Goal: Information Seeking & Learning: Learn about a topic

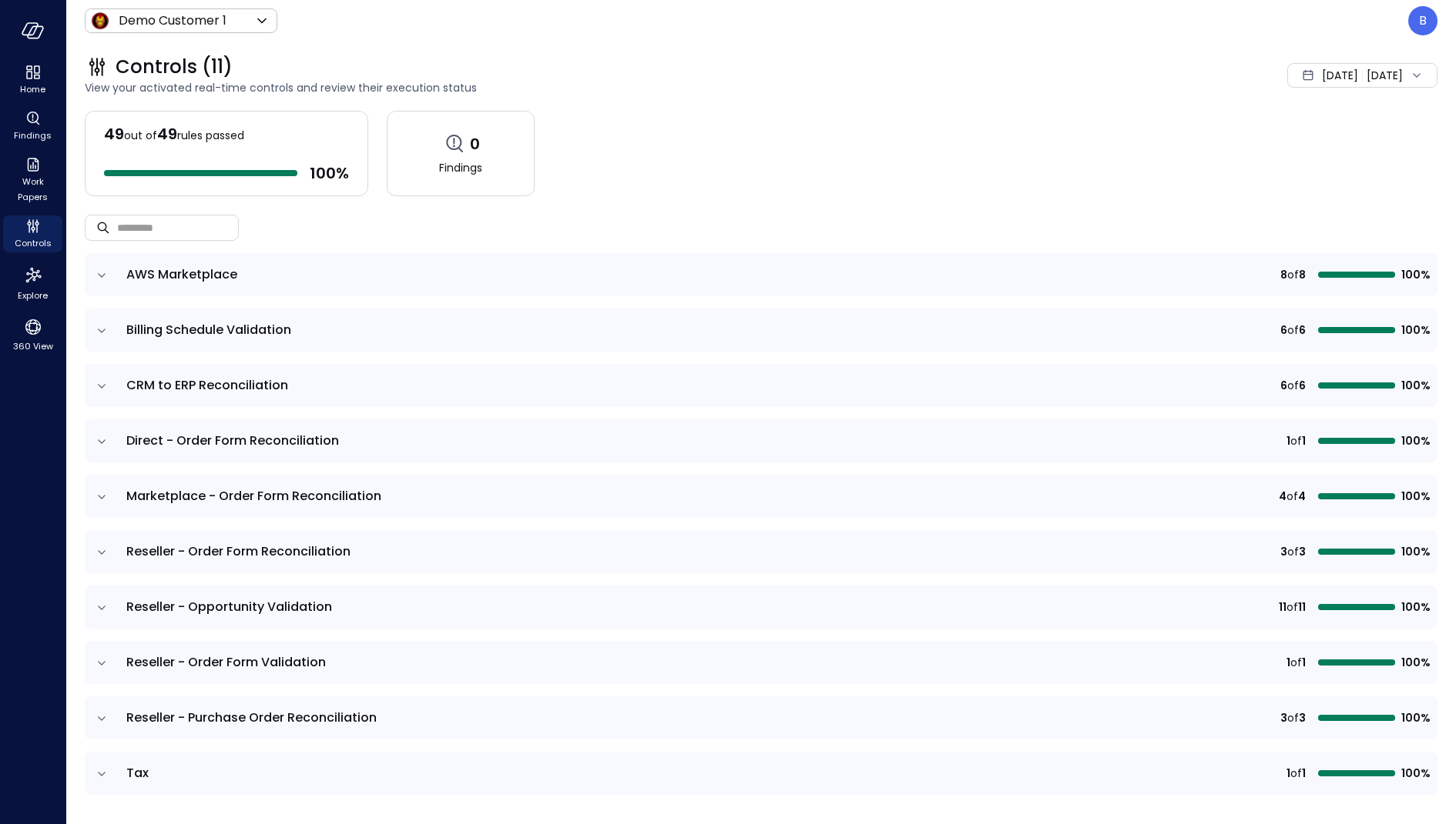
click at [934, 156] on div "49 out of 49 rules passed 100 % 0 Findings" at bounding box center [761, 153] width 1353 height 86
click at [1028, 105] on div "Controls (11) View your activated real-time controls and review their execution…" at bounding box center [752, 75] width 1371 height 68
click at [1322, 68] on span "[DATE]" at bounding box center [1339, 75] width 36 height 17
click at [1294, 166] on li "Current Year [DATE]" at bounding box center [1322, 168] width 122 height 26
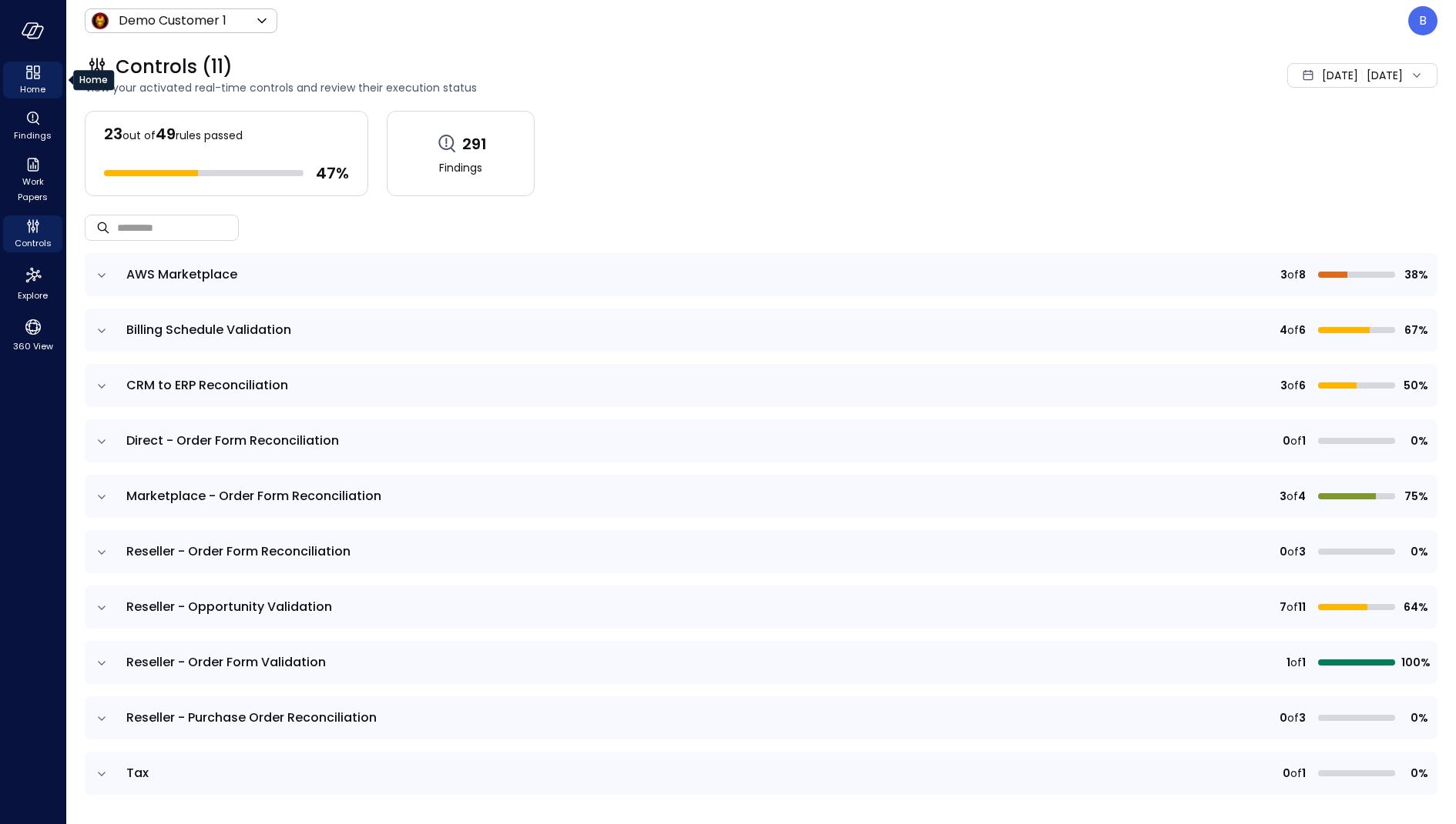
click at [33, 74] on icon "Home" at bounding box center [33, 72] width 19 height 19
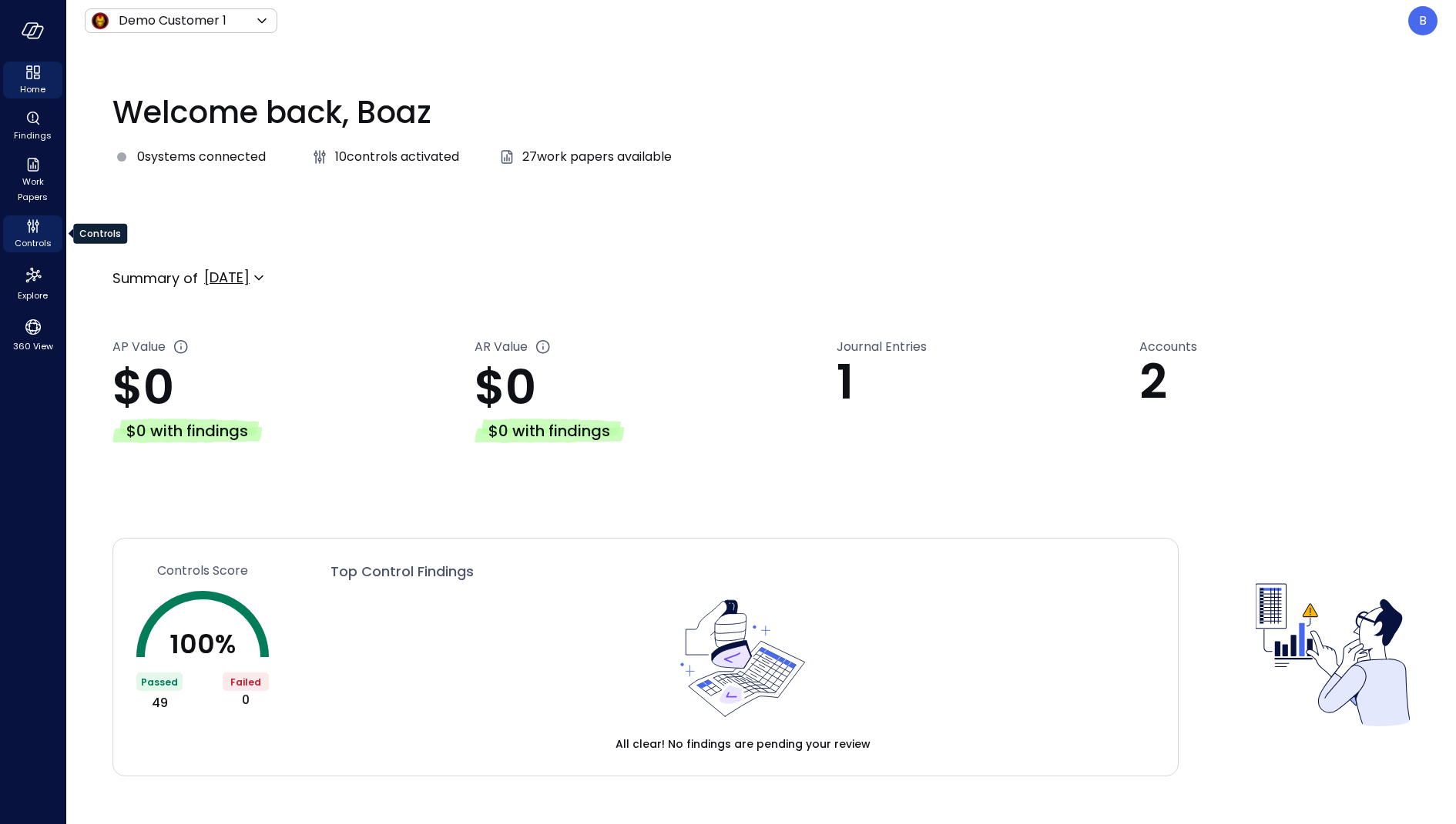
click at [34, 225] on icon "Controls" at bounding box center [33, 226] width 19 height 19
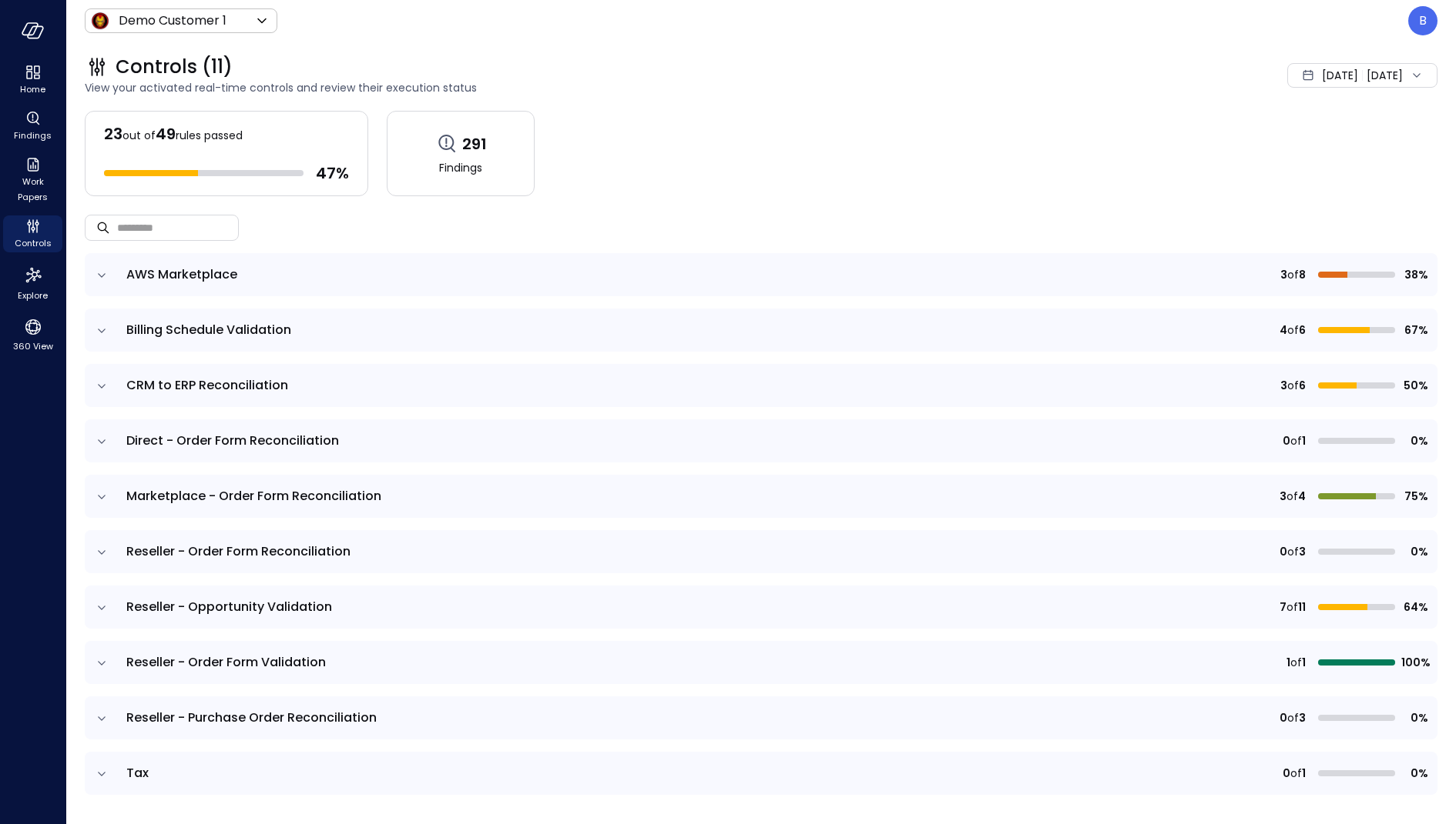
click at [98, 275] on icon "expand row" at bounding box center [101, 275] width 15 height 15
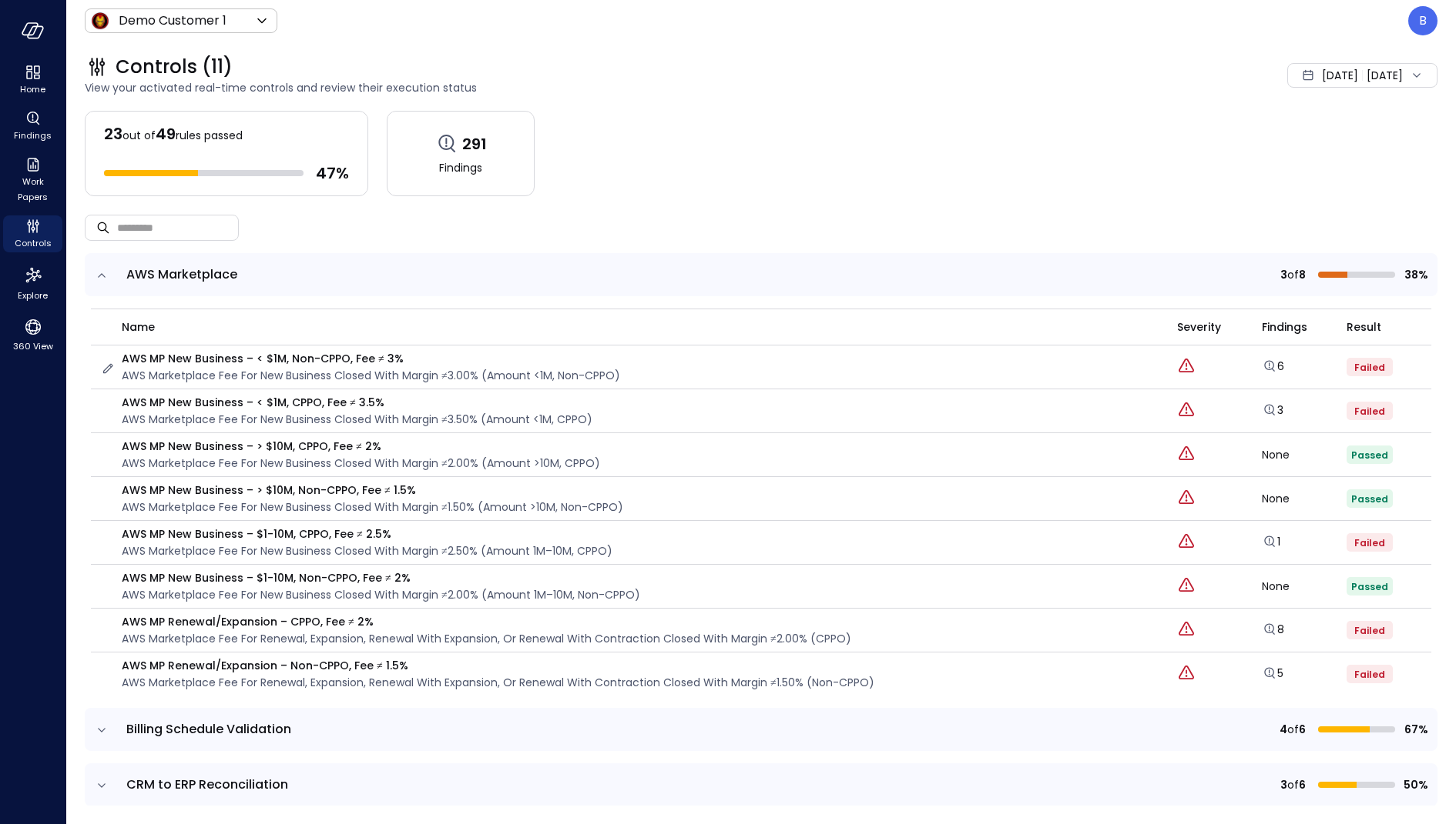
click at [168, 355] on p "AWS MP New Business – < $1M, Non-CPPO, Fee ≠ 3%" at bounding box center [371, 358] width 498 height 17
click at [159, 362] on p "AWS MP New Business – < $1M, Non-CPPO, Fee ≠ 3%" at bounding box center [371, 358] width 498 height 17
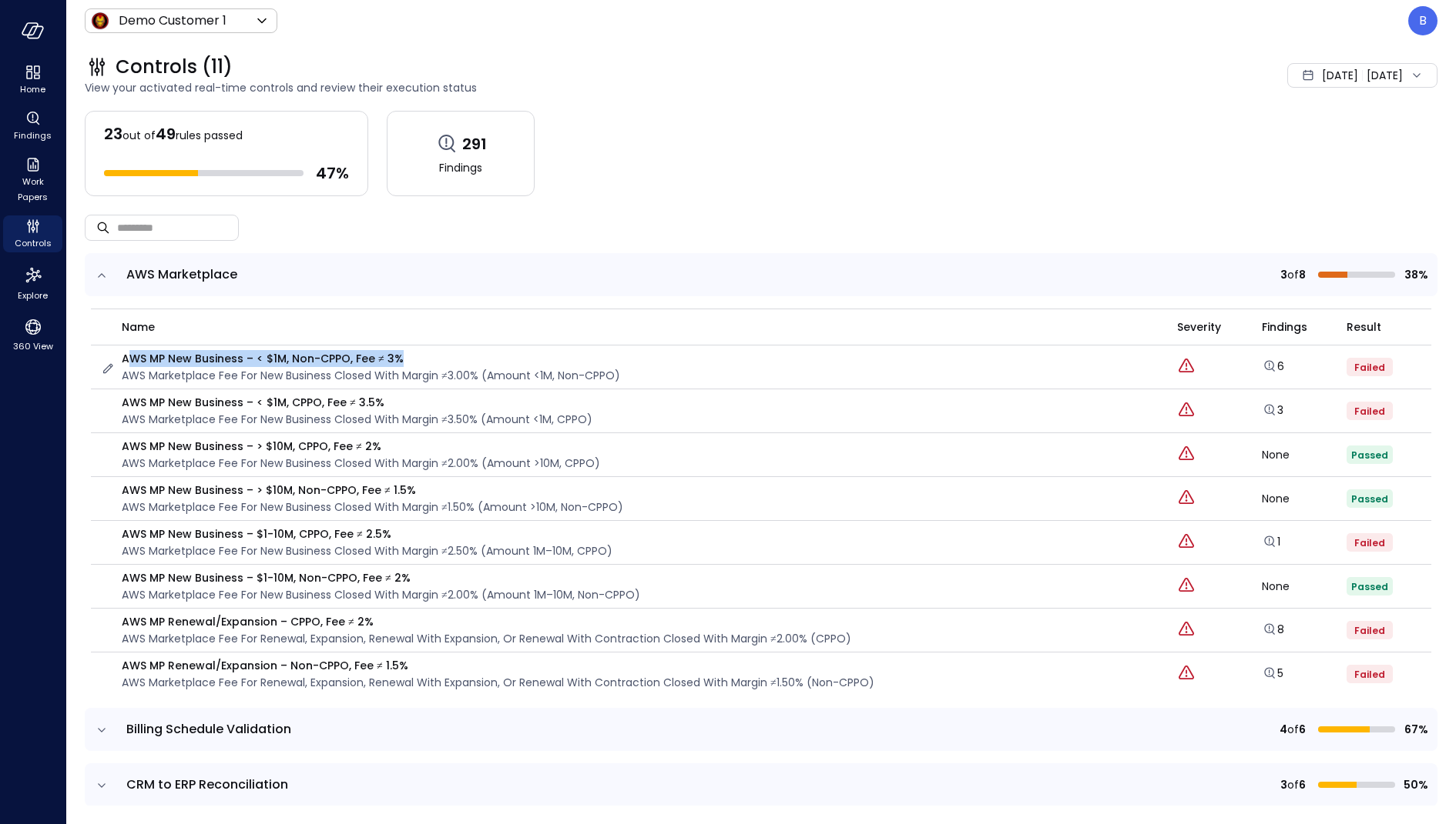
click at [325, 354] on p "AWS MP New Business – < $1M, Non-CPPO, Fee ≠ 3%" at bounding box center [371, 358] width 498 height 17
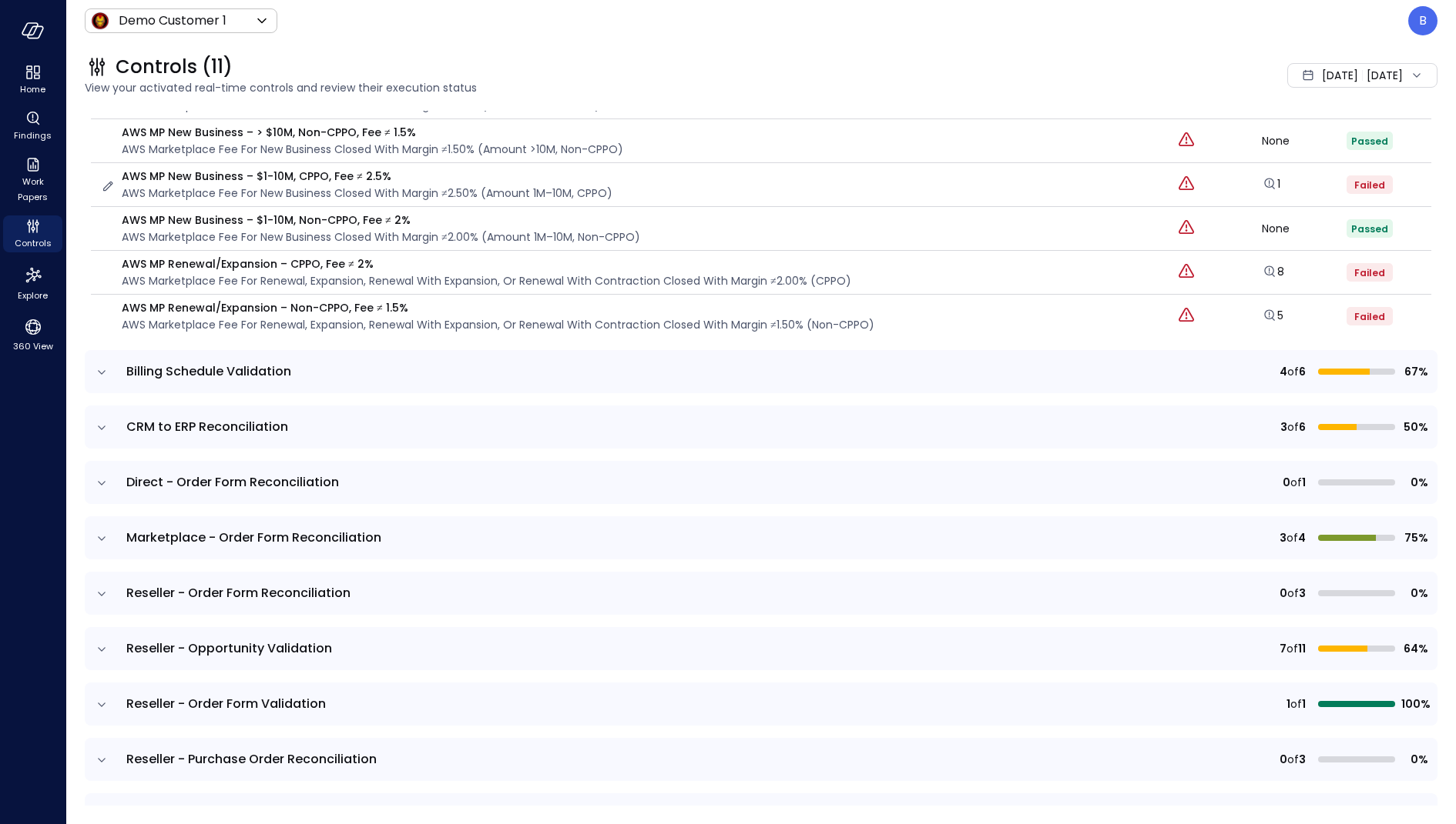
scroll to position [372, 0]
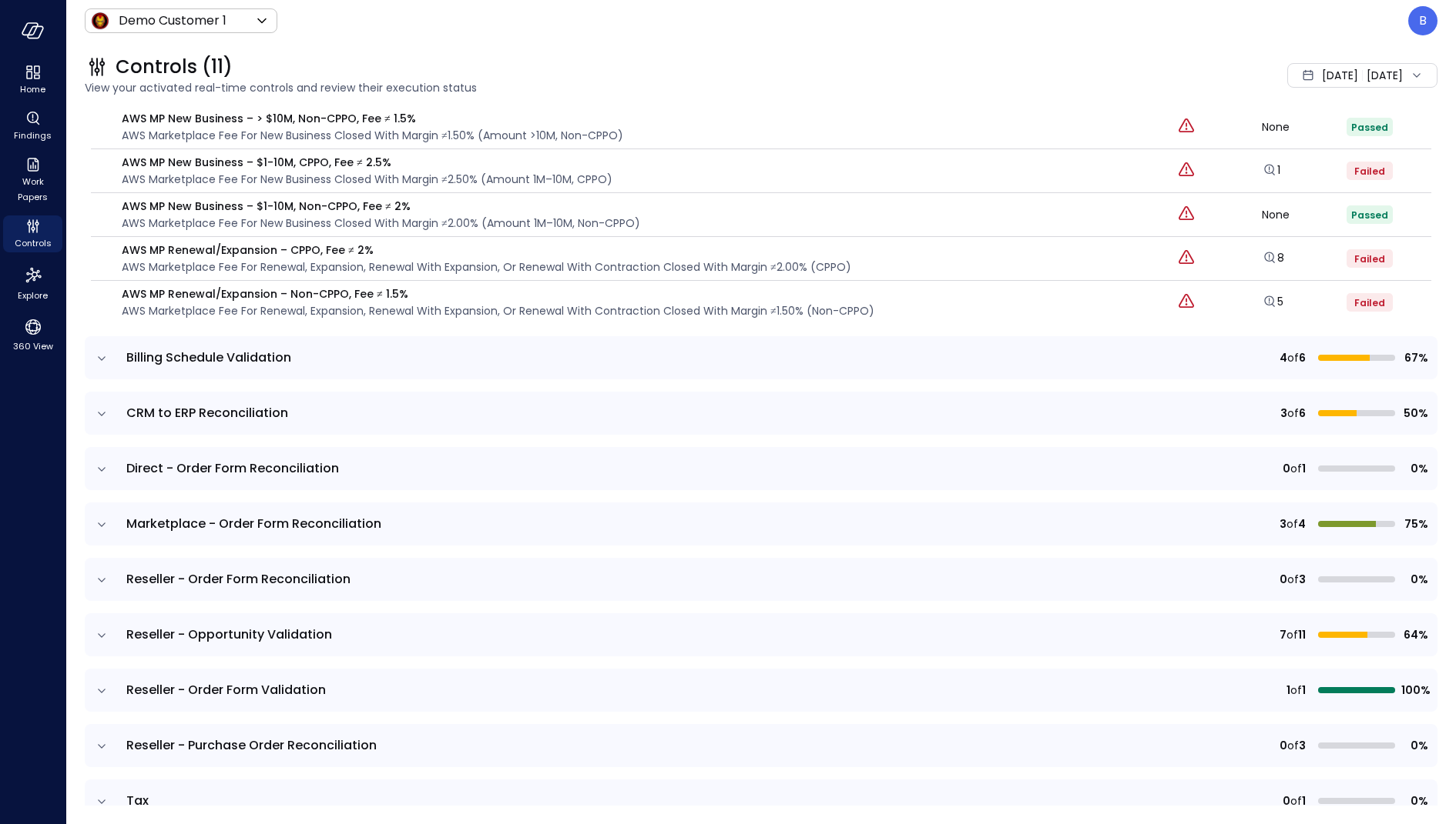
click at [101, 407] on icon "expand row" at bounding box center [101, 414] width 15 height 15
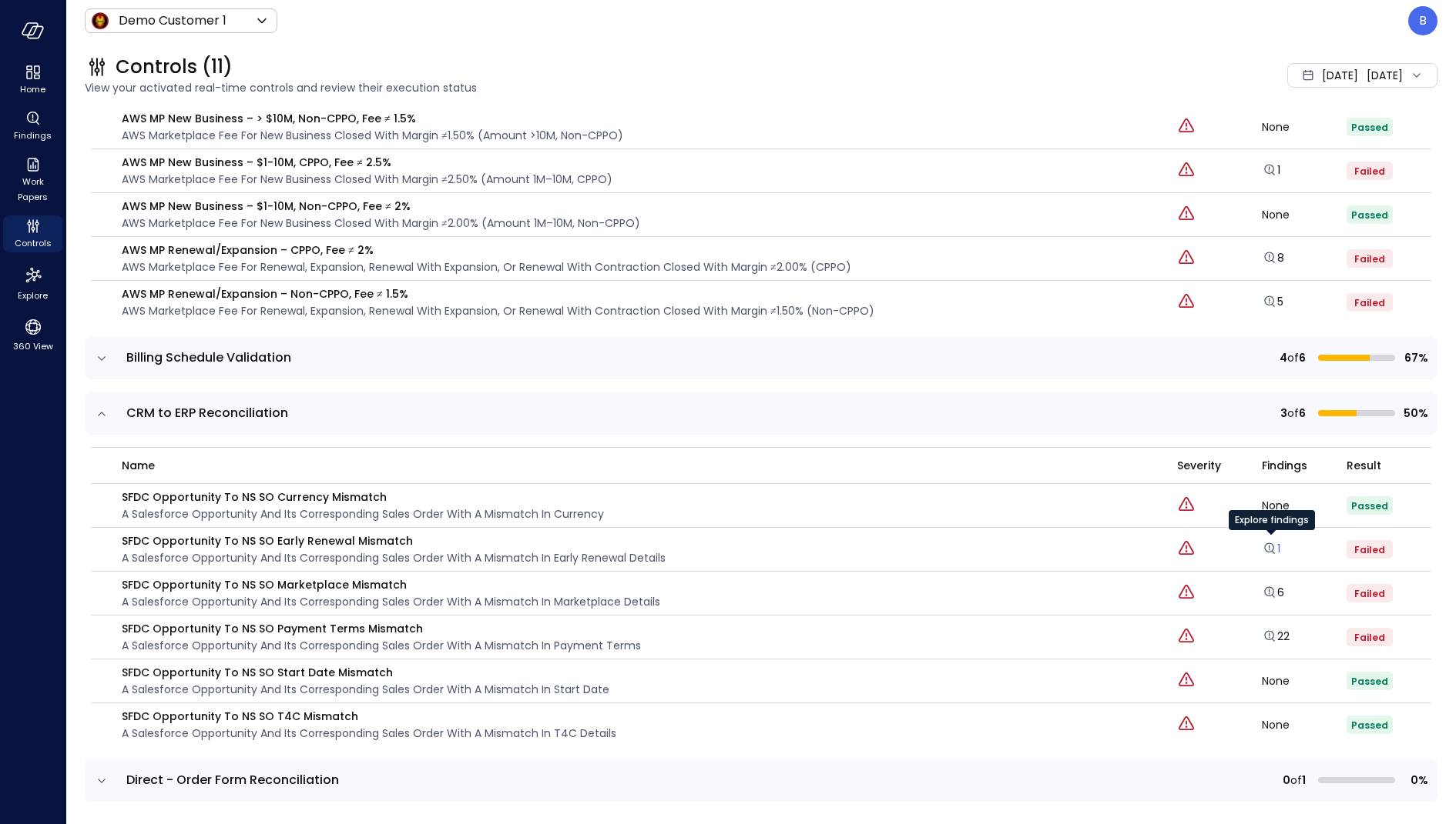
click at [1275, 543] on icon "Explore findings" at bounding box center [1268, 548] width 15 height 15
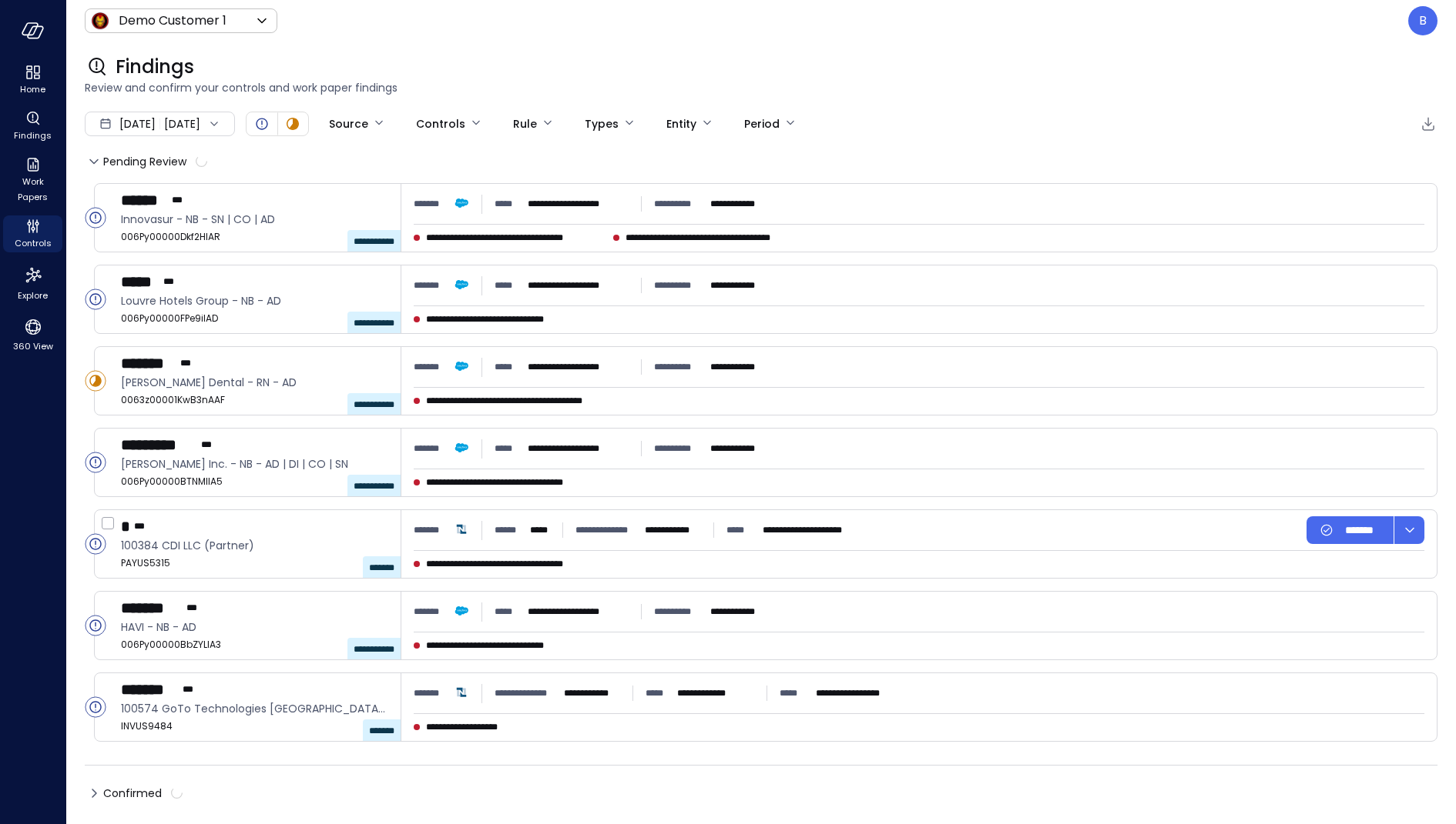
type input "****"
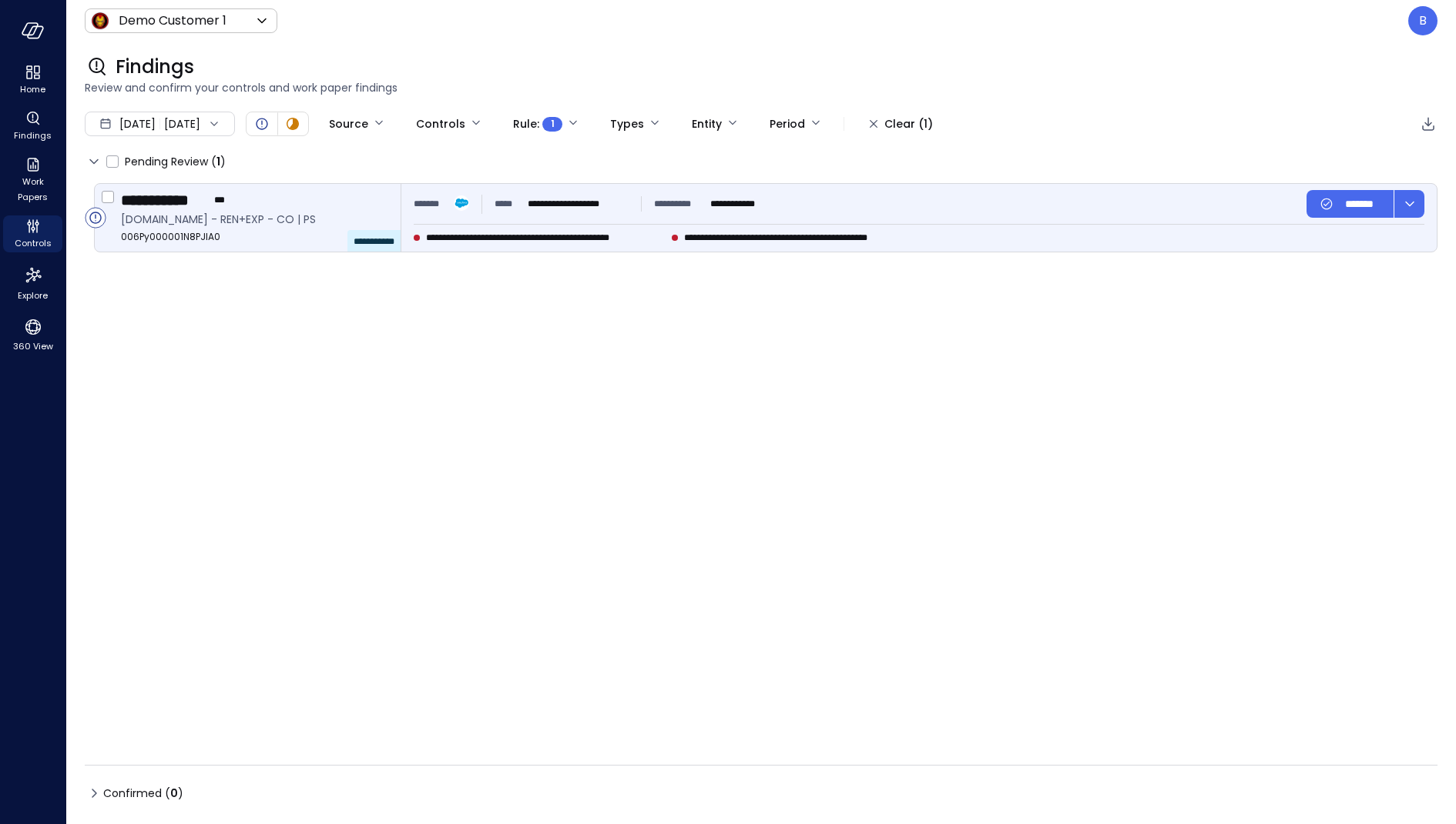
click at [536, 235] on span "**********" at bounding box center [545, 237] width 240 height 15
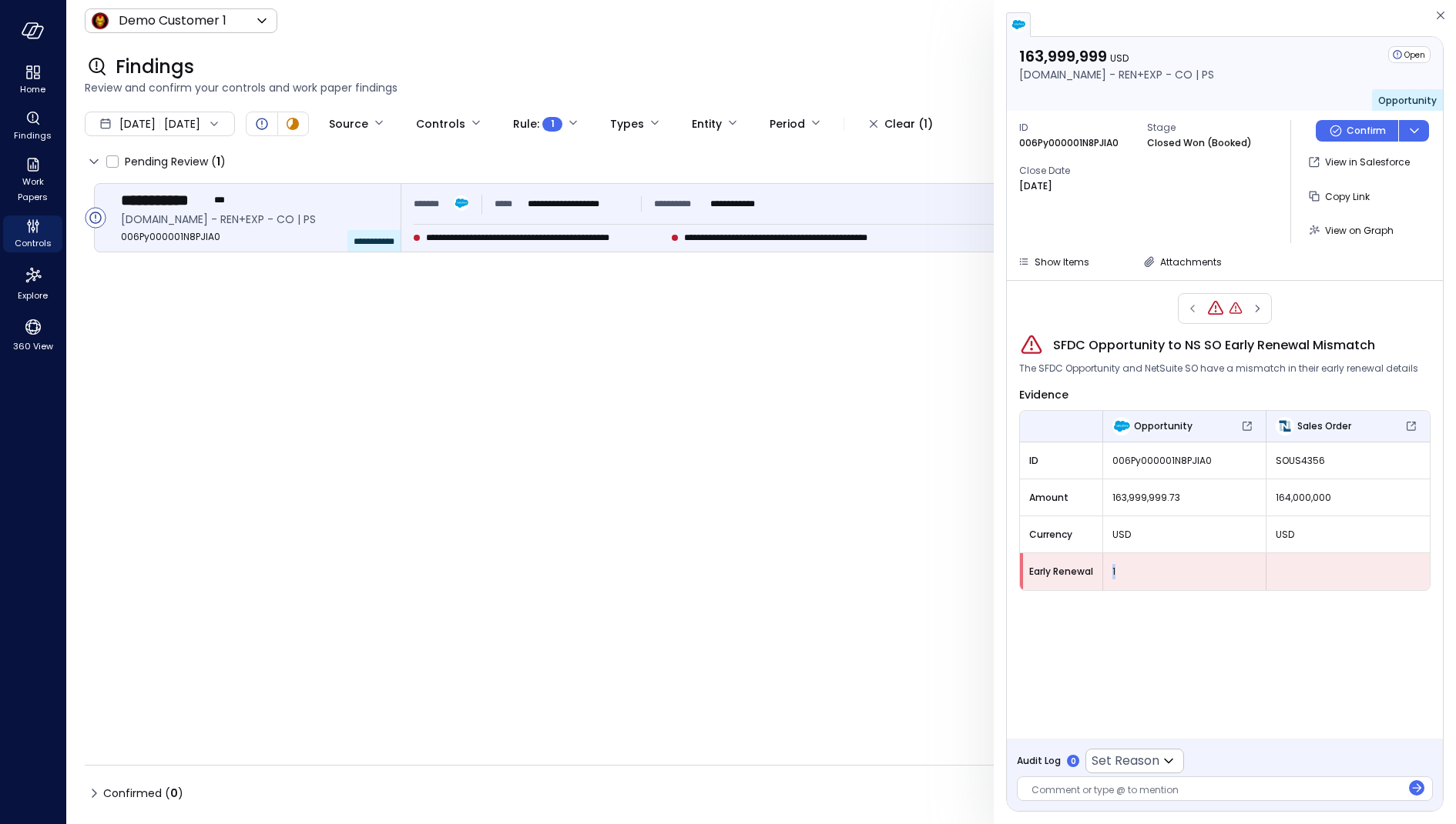
click at [1112, 566] on span "1" at bounding box center [1184, 571] width 144 height 15
click at [1114, 568] on span "1" at bounding box center [1184, 571] width 144 height 15
drag, startPoint x: 1121, startPoint y: 571, endPoint x: 1103, endPoint y: 569, distance: 18.1
click at [1103, 569] on div "1" at bounding box center [1184, 571] width 163 height 27
click at [1312, 567] on div at bounding box center [1347, 572] width 164 height 12
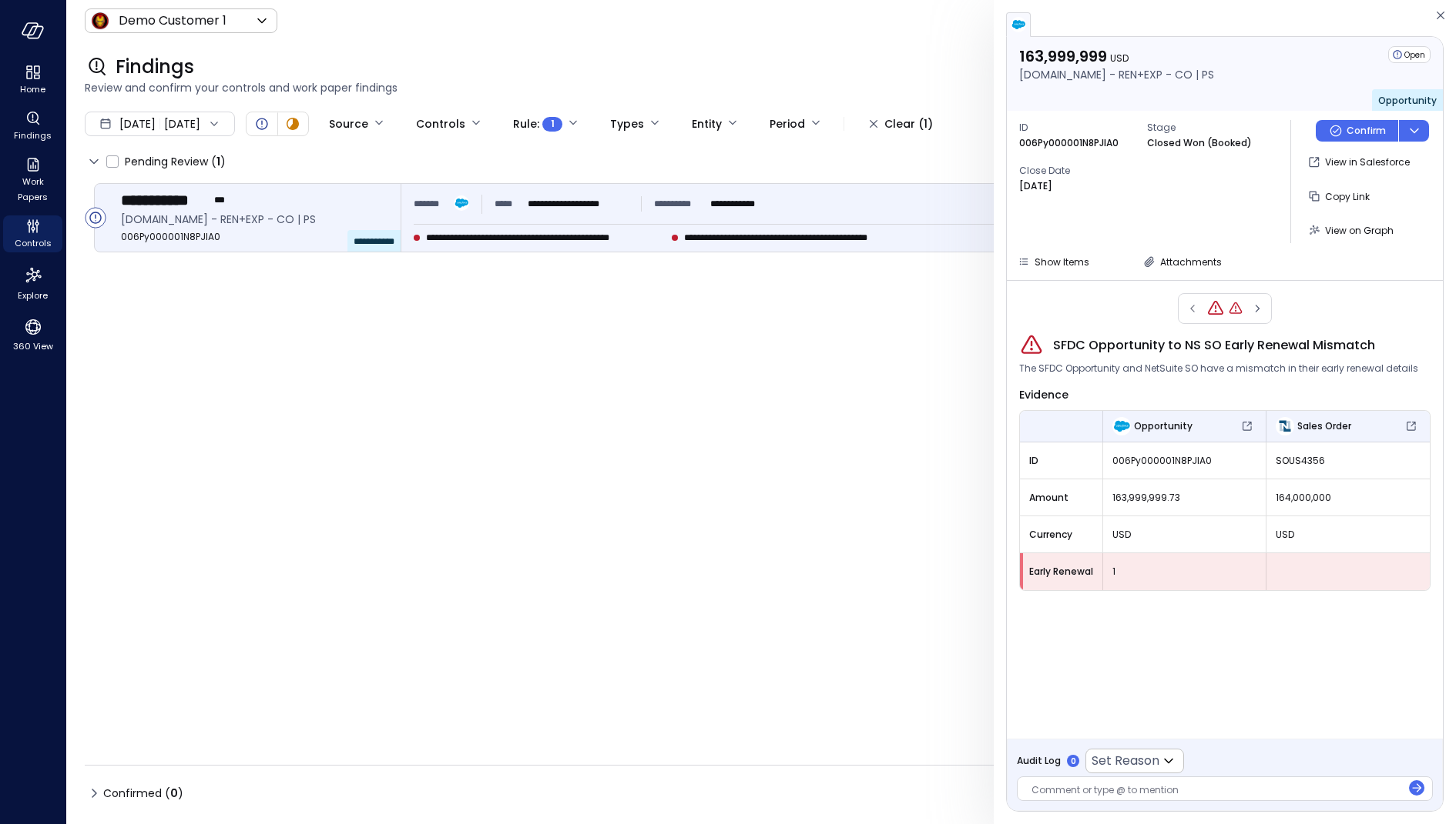
click at [1306, 568] on div at bounding box center [1347, 572] width 164 height 12
click at [1158, 422] on span "Opportunity" at bounding box center [1163, 426] width 58 height 15
drag, startPoint x: 1123, startPoint y: 569, endPoint x: 1109, endPoint y: 570, distance: 14.0
click at [1109, 570] on div "1" at bounding box center [1184, 571] width 163 height 27
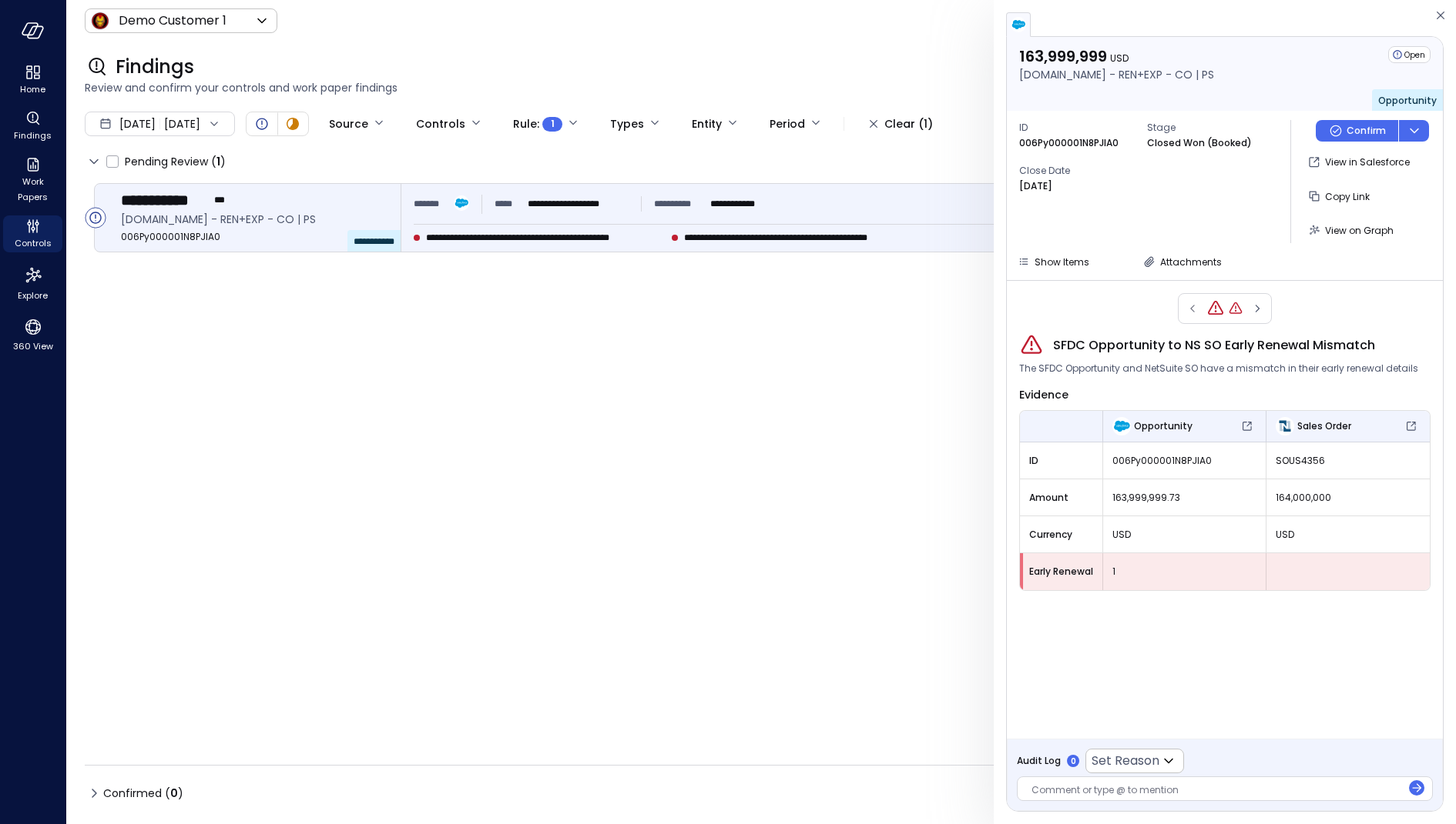
click at [1337, 424] on span "Sales Order" at bounding box center [1323, 426] width 54 height 15
click at [1289, 579] on div at bounding box center [1347, 572] width 164 height 37
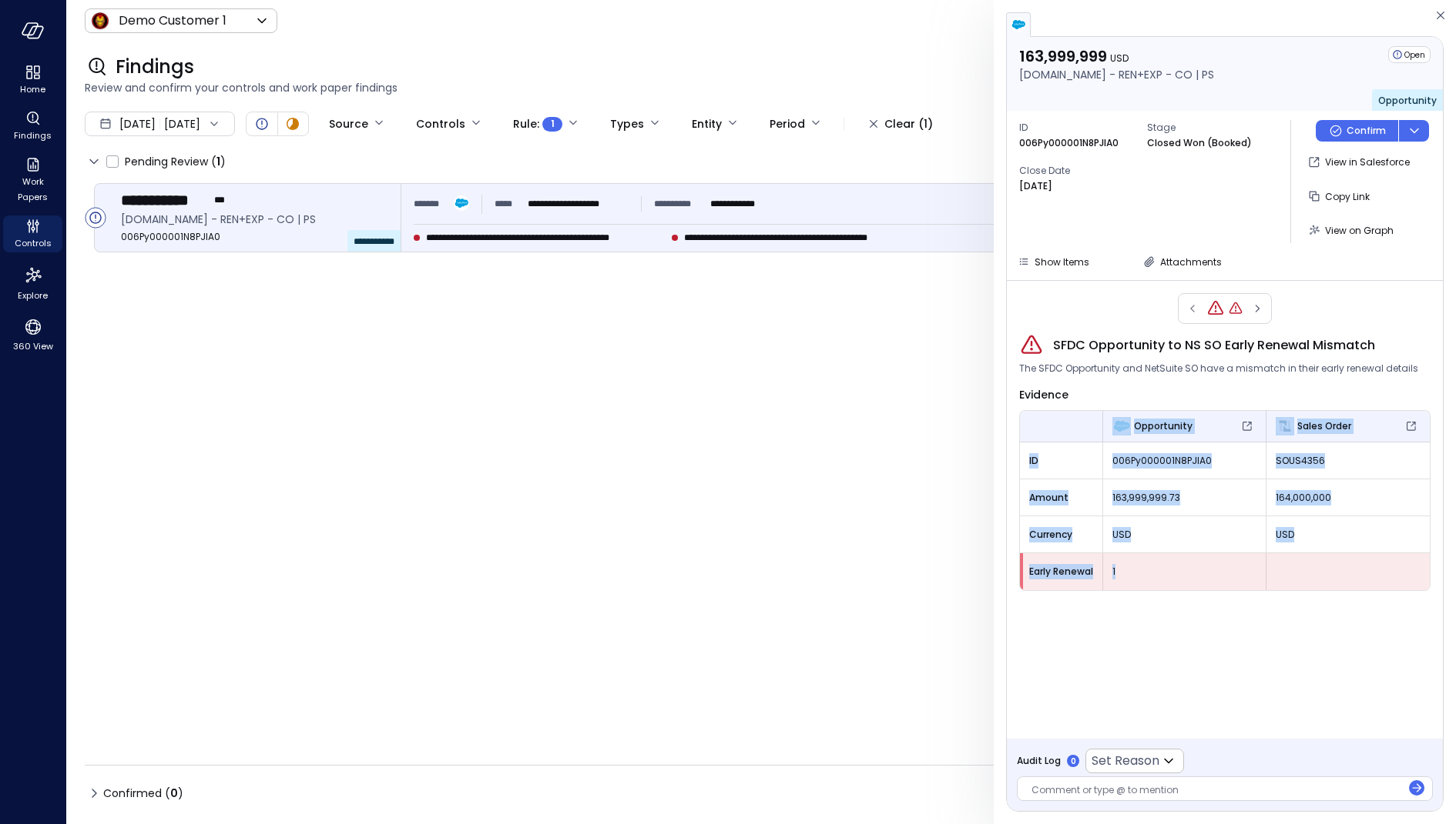
click at [1289, 579] on div at bounding box center [1347, 572] width 164 height 37
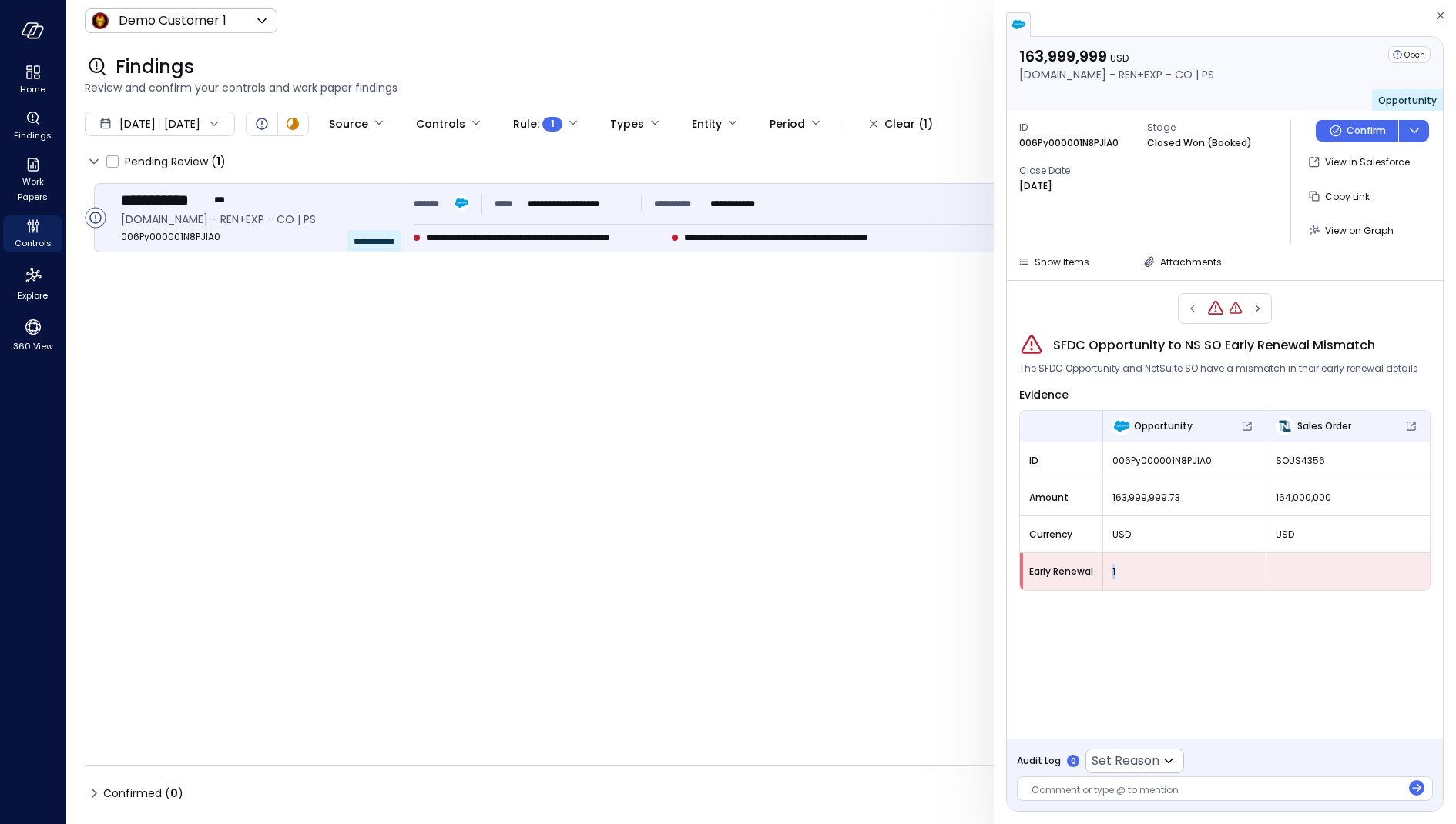
drag, startPoint x: 1121, startPoint y: 568, endPoint x: 1109, endPoint y: 568, distance: 12.0
click at [1109, 568] on div "1" at bounding box center [1184, 571] width 163 height 27
click at [1115, 791] on div at bounding box center [1216, 791] width 370 height 16
click at [1159, 765] on icon at bounding box center [1168, 761] width 19 height 19
click at [1223, 598] on div at bounding box center [728, 412] width 1456 height 824
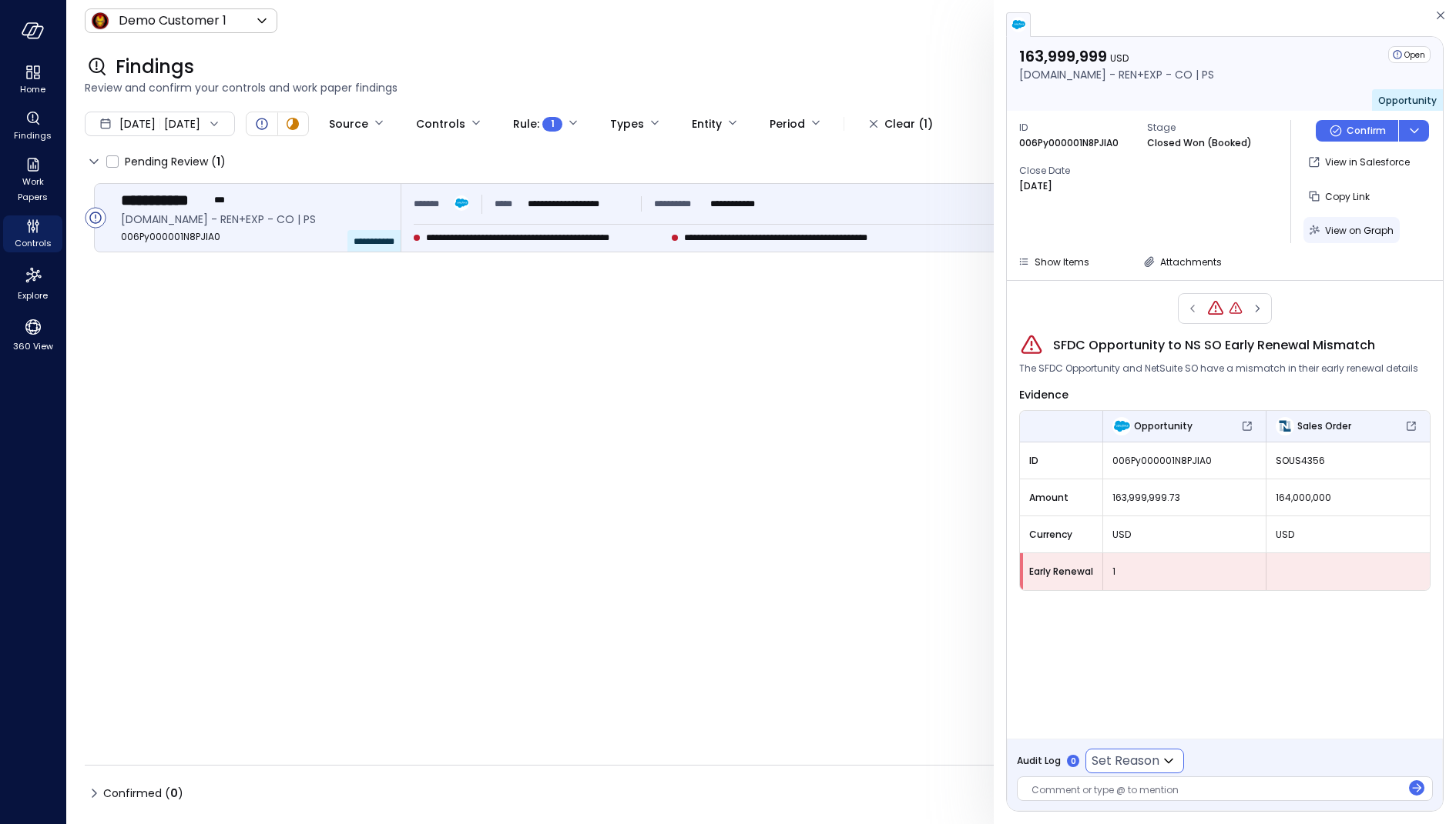
click at [1338, 225] on span "View on Graph" at bounding box center [1358, 230] width 68 height 13
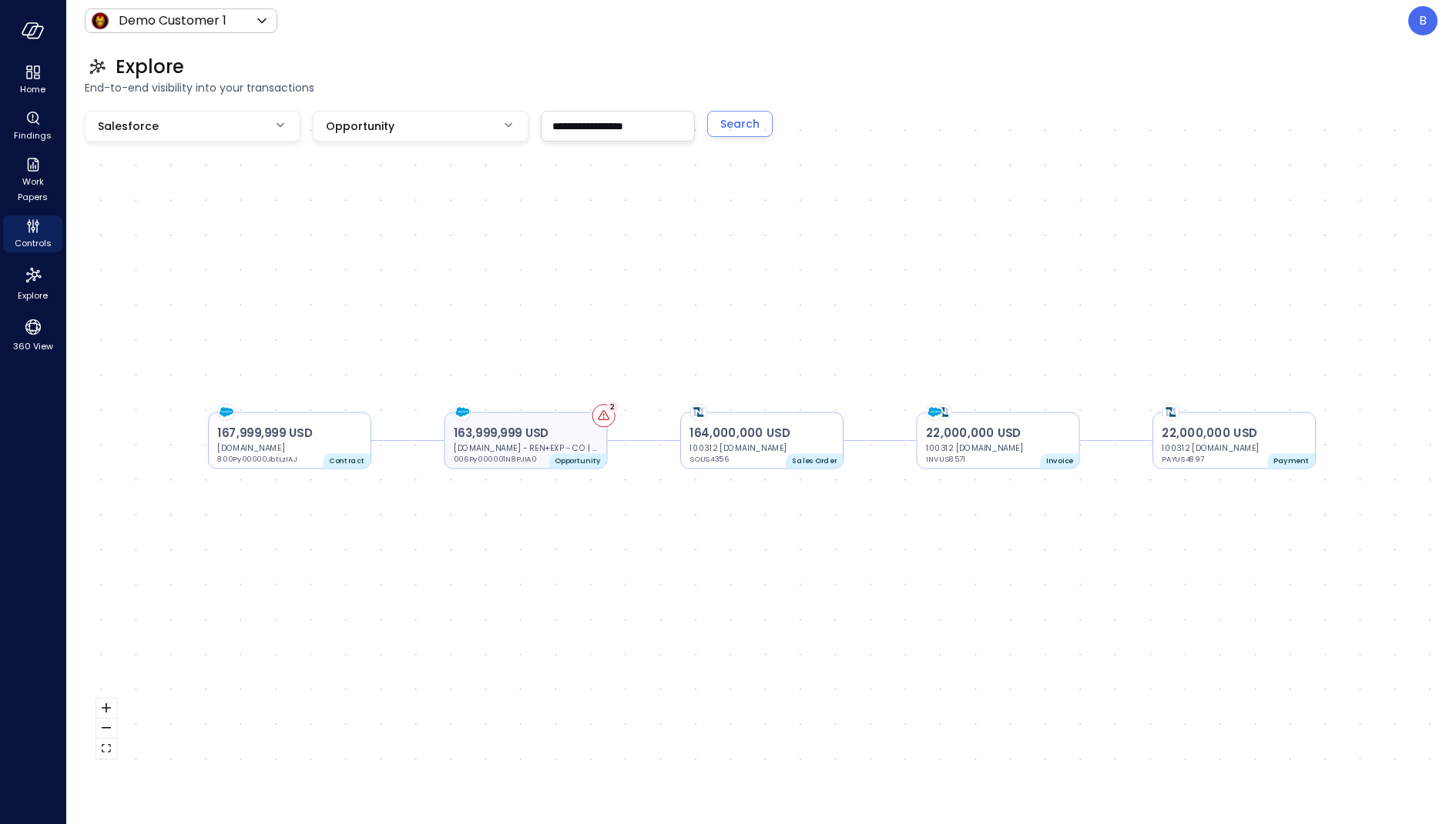
click at [519, 434] on p "163,999,999 USD" at bounding box center [525, 434] width 144 height 18
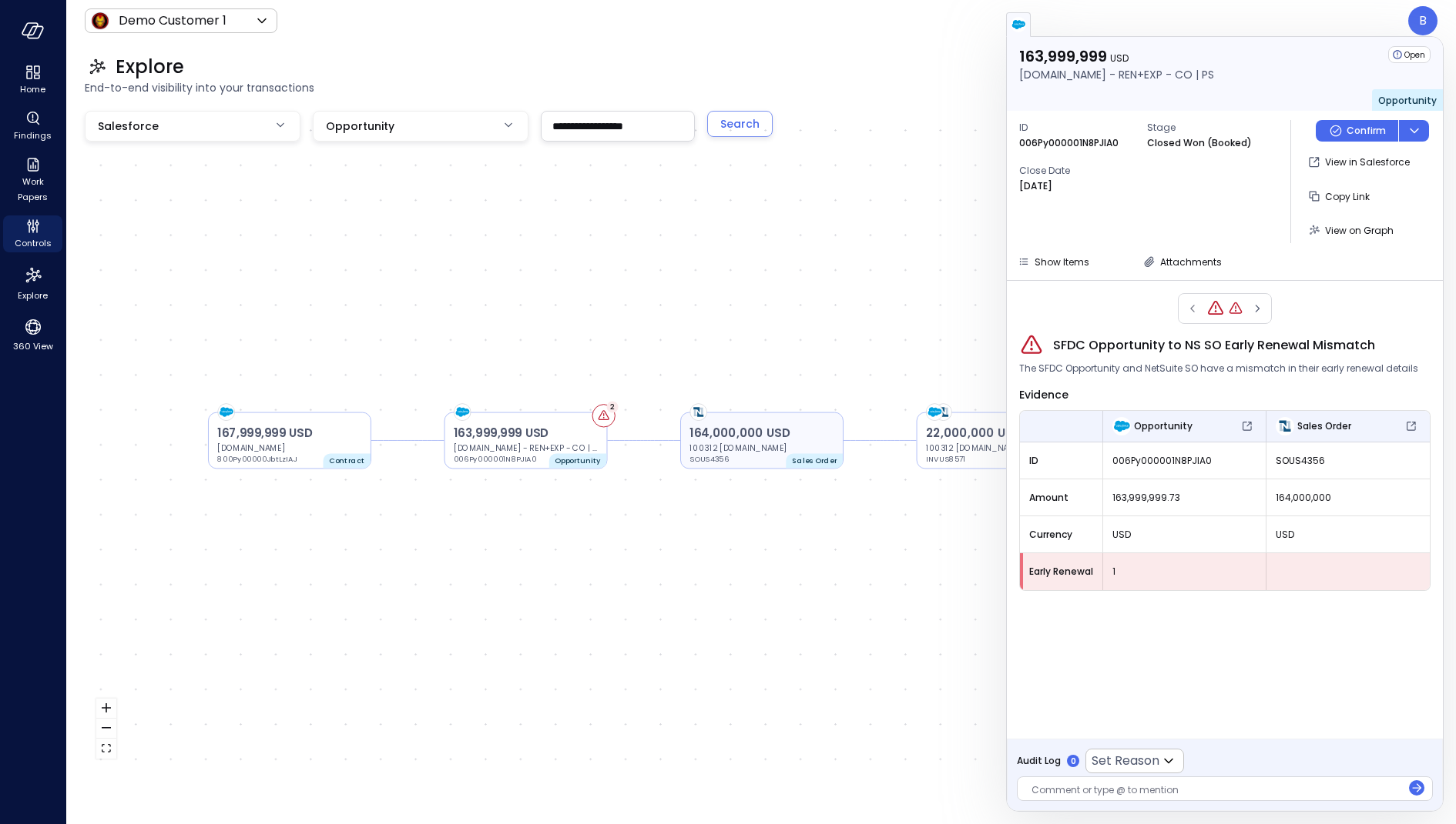
click at [768, 448] on p "100312 [DOMAIN_NAME]" at bounding box center [761, 447] width 144 height 11
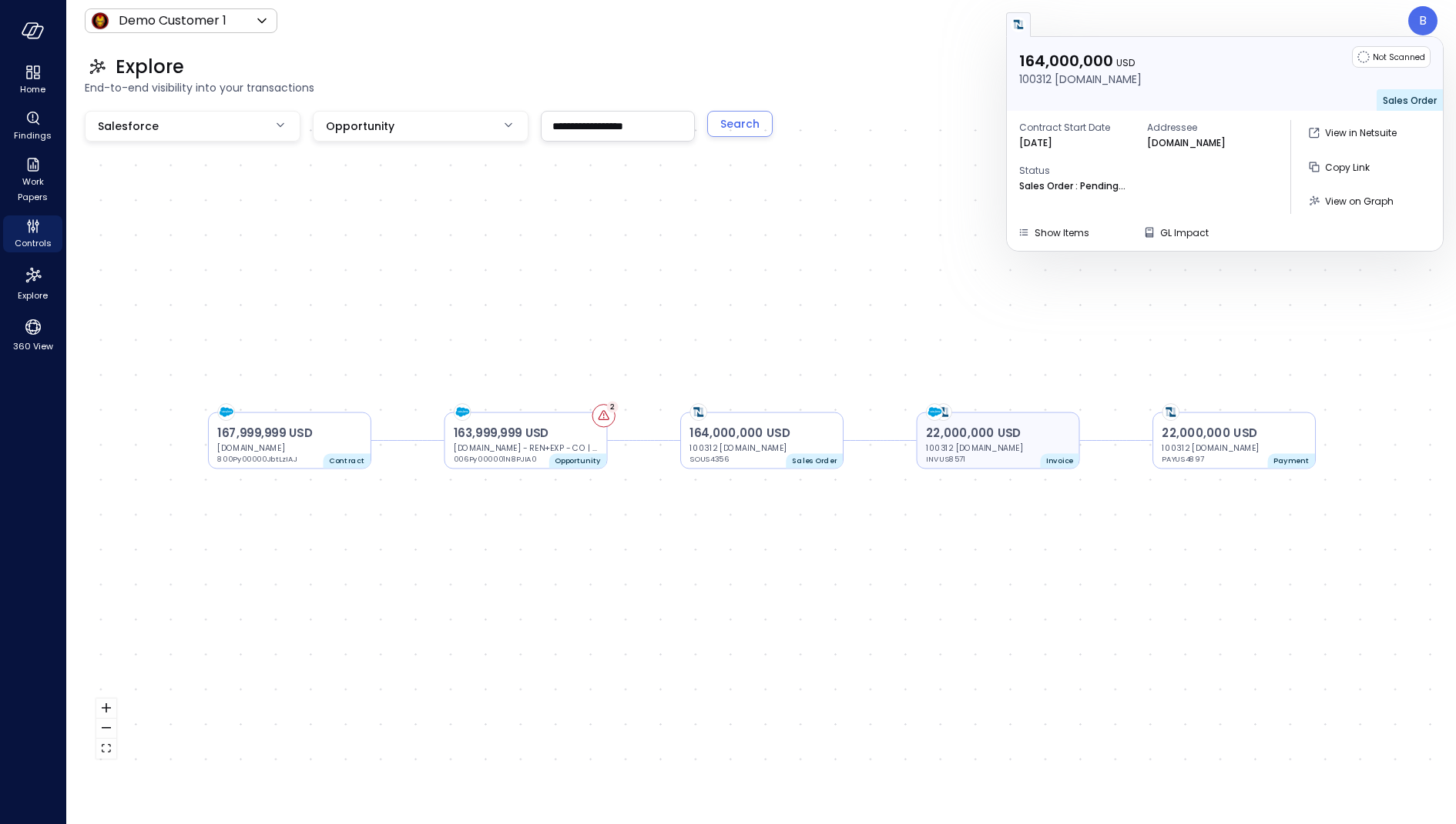
click at [1026, 436] on p "22,000,000 USD" at bounding box center [998, 434] width 144 height 18
click at [893, 82] on span "End-to-end visibility into your transactions" at bounding box center [761, 88] width 1353 height 17
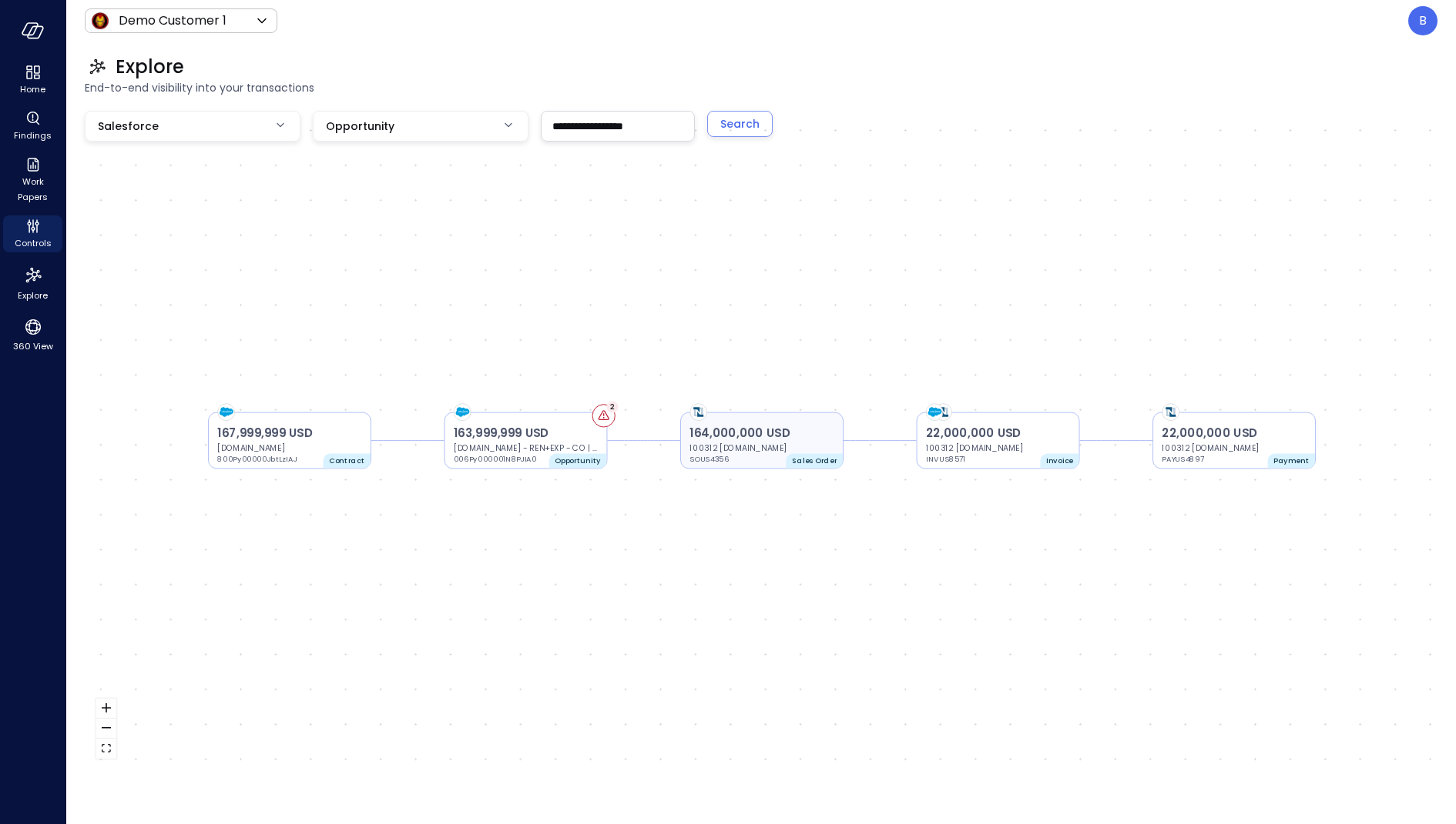
click at [770, 434] on p "164,000,000 USD" at bounding box center [761, 434] width 144 height 18
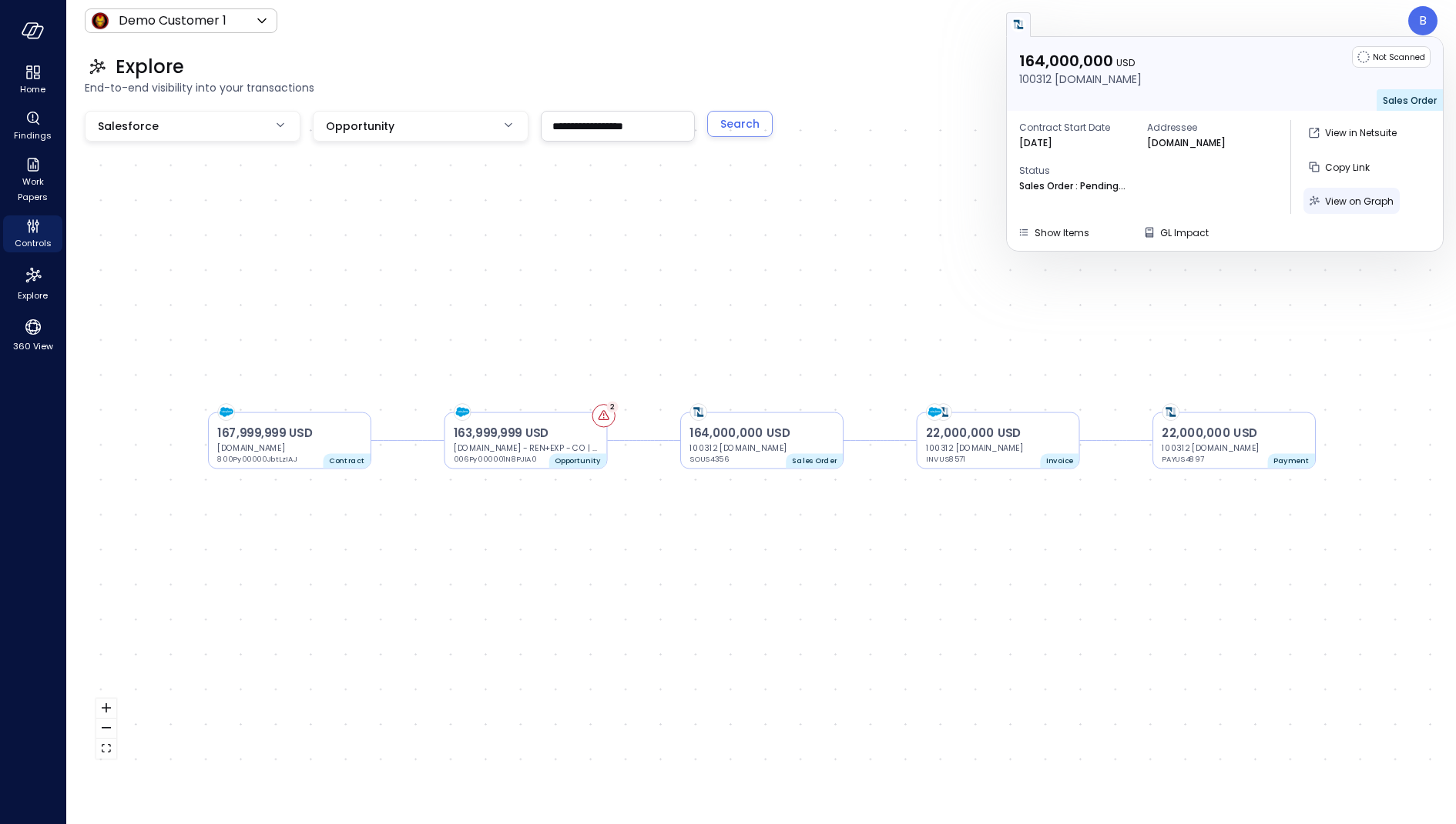
click at [1336, 199] on span "View on Graph" at bounding box center [1358, 201] width 68 height 13
type input "********"
type input "**"
type input "*******"
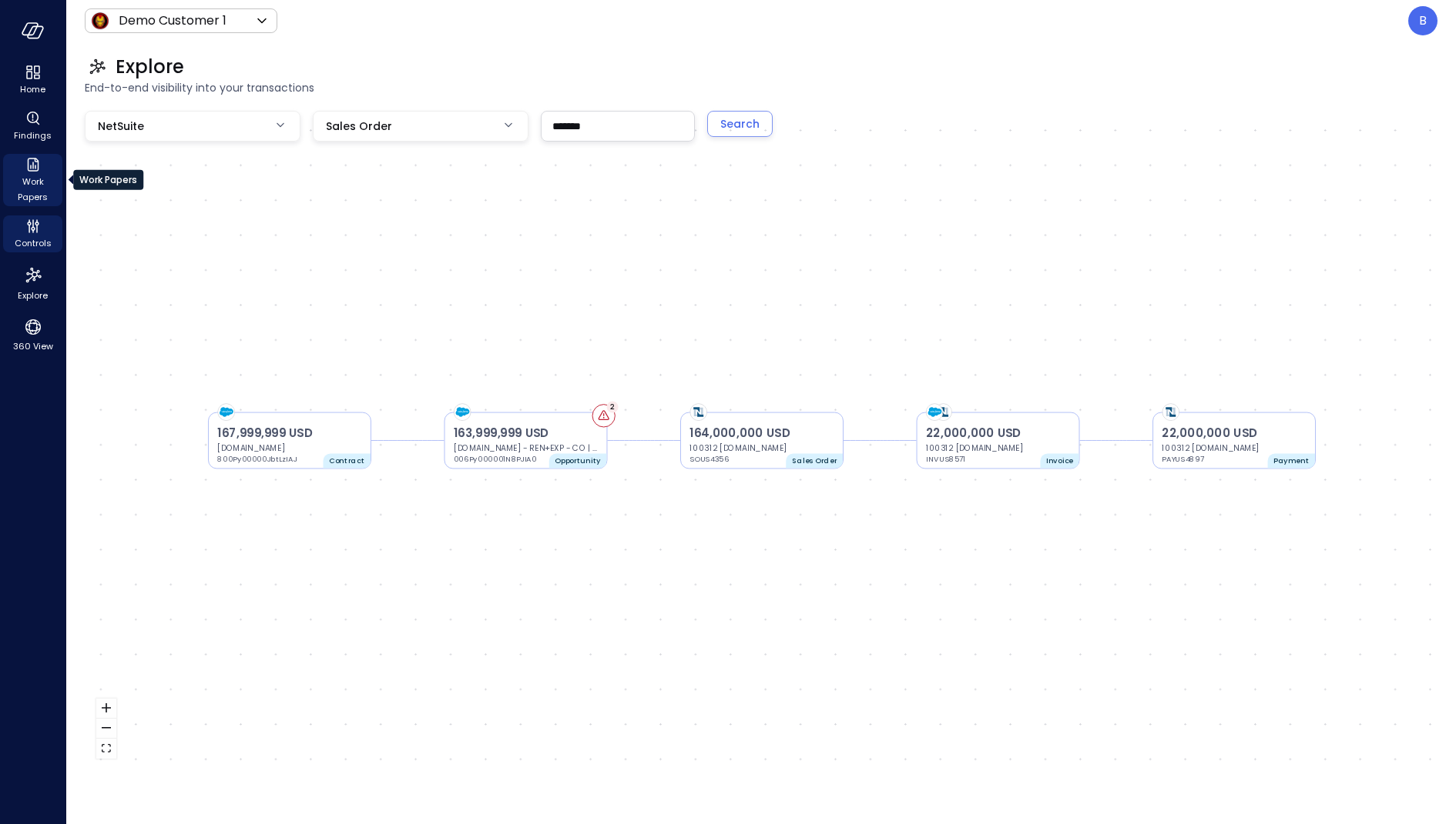
click at [31, 171] on icon "Work Papers" at bounding box center [32, 164] width 11 height 14
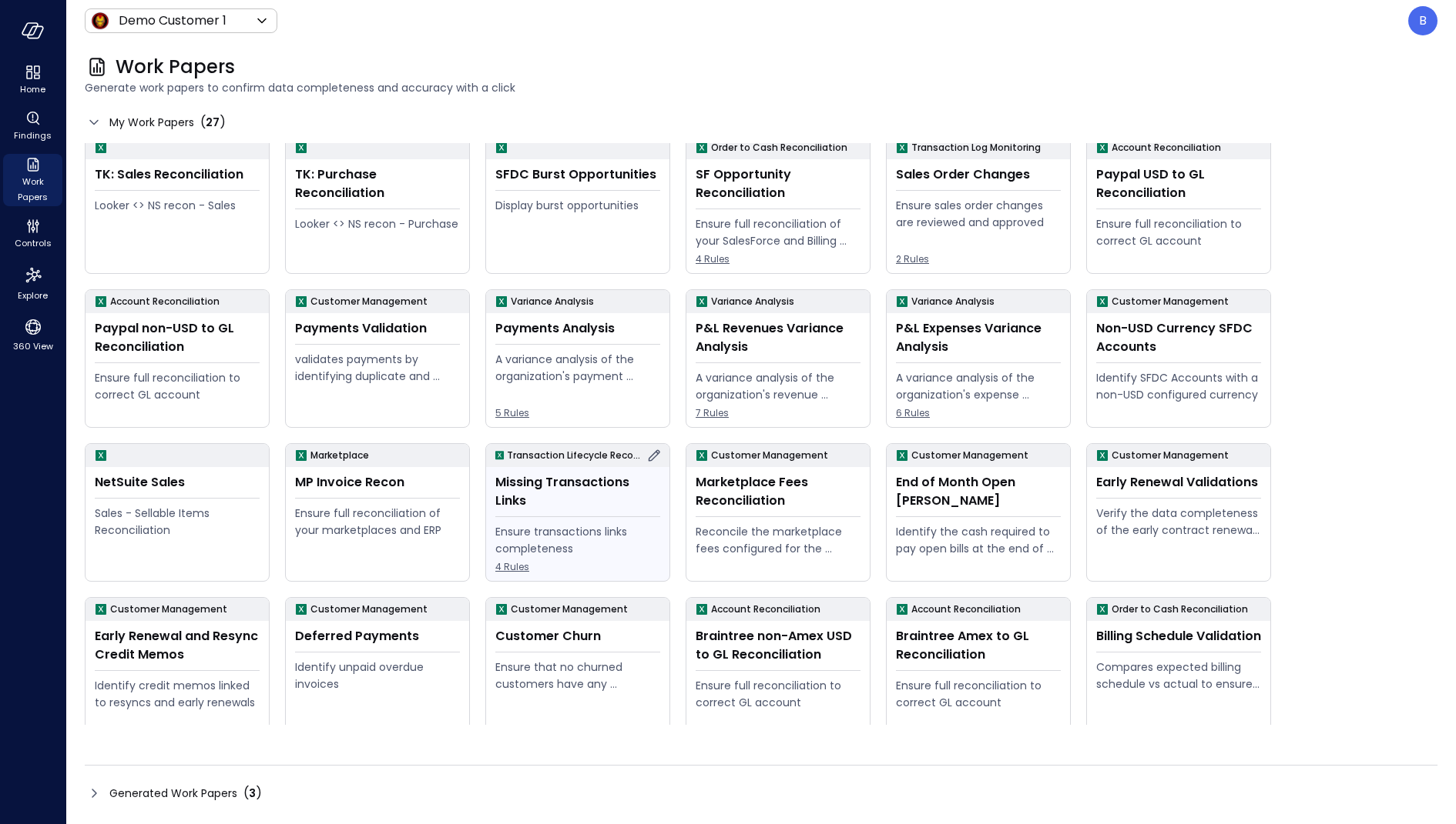
scroll to position [10, 0]
click at [563, 350] on div "A variance analysis of the organization's payment transactions" at bounding box center [578, 365] width 165 height 34
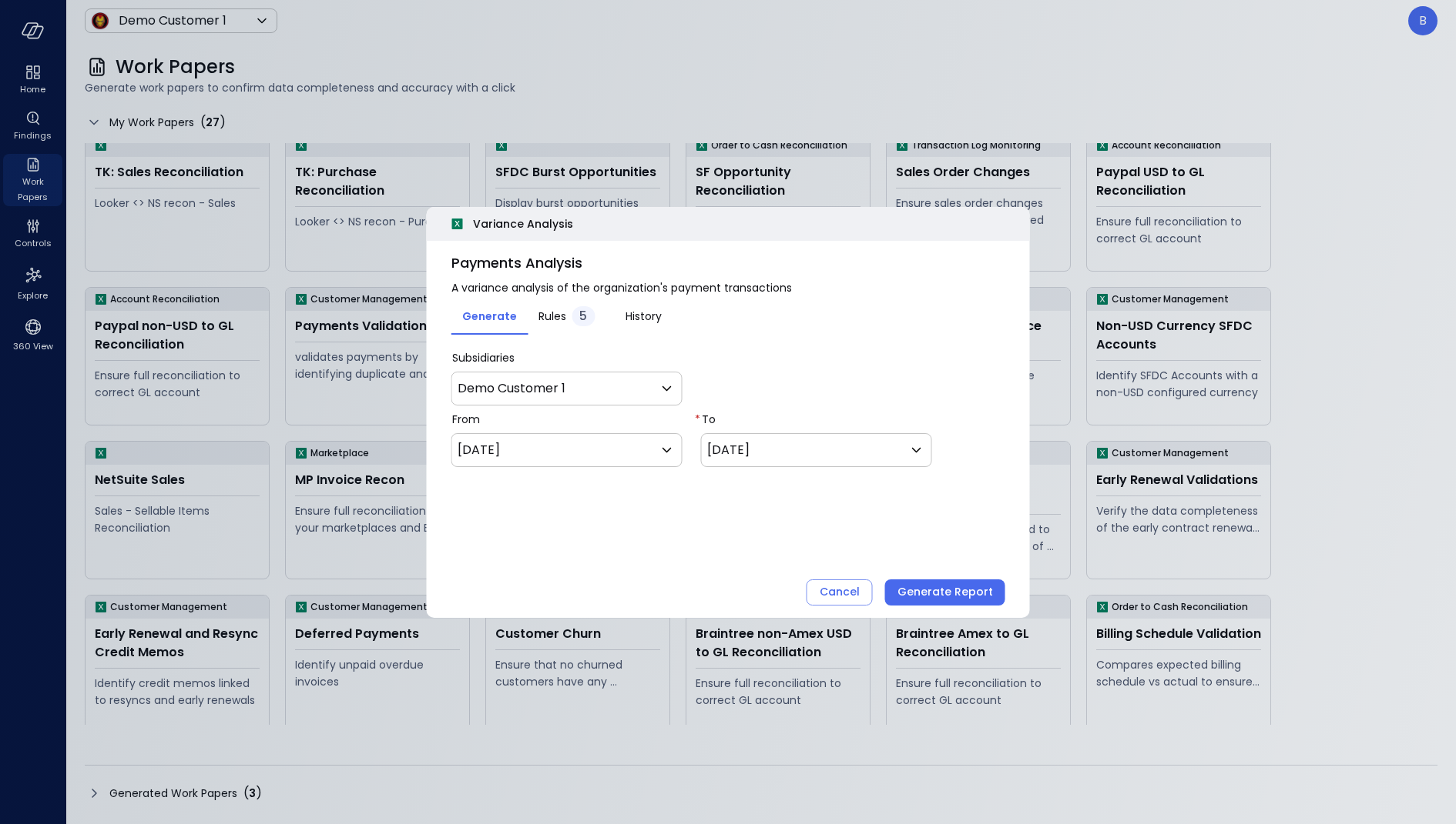
click at [418, 80] on div at bounding box center [728, 412] width 1456 height 824
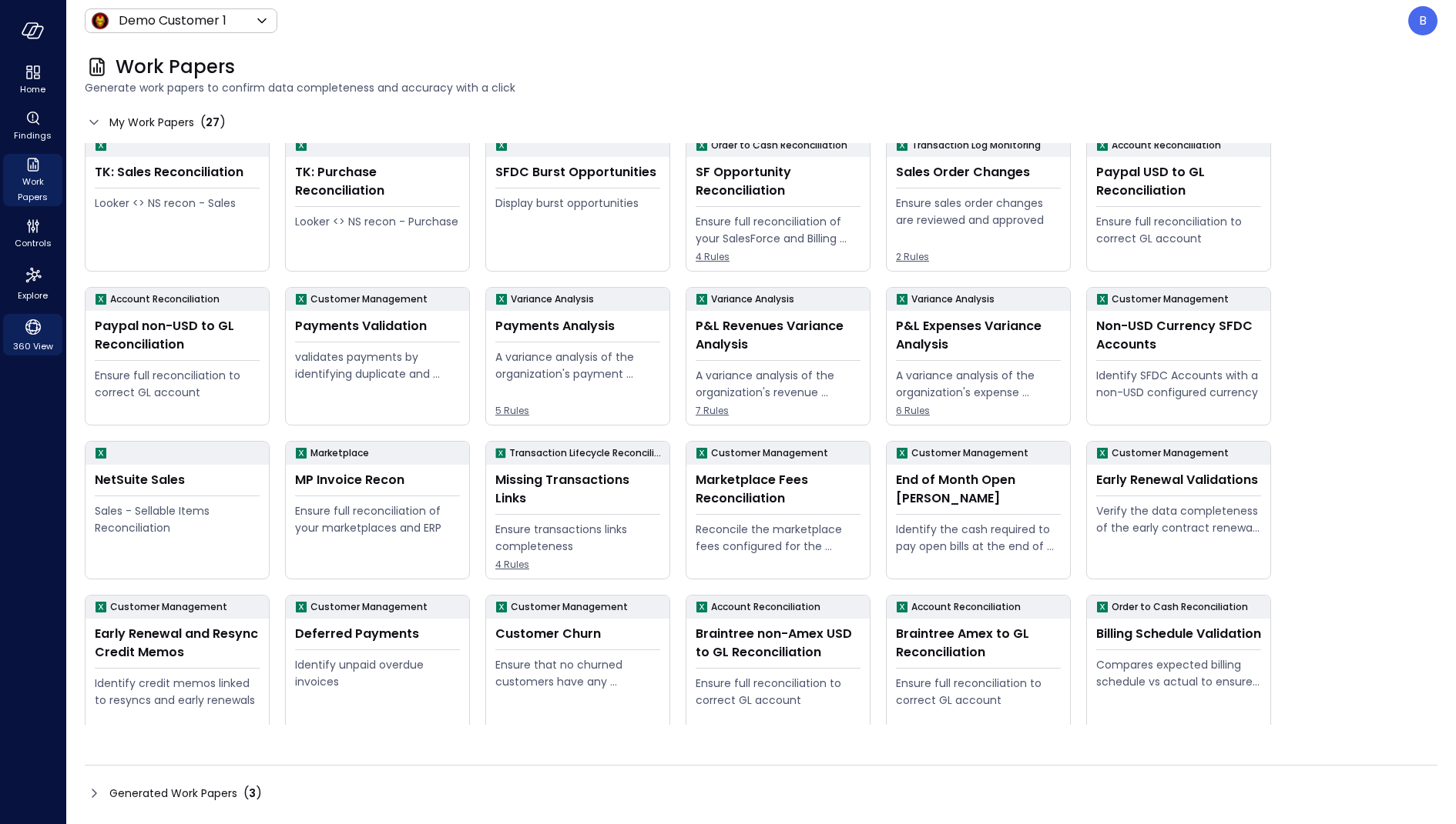
click at [32, 324] on icon "360 View" at bounding box center [33, 327] width 23 height 23
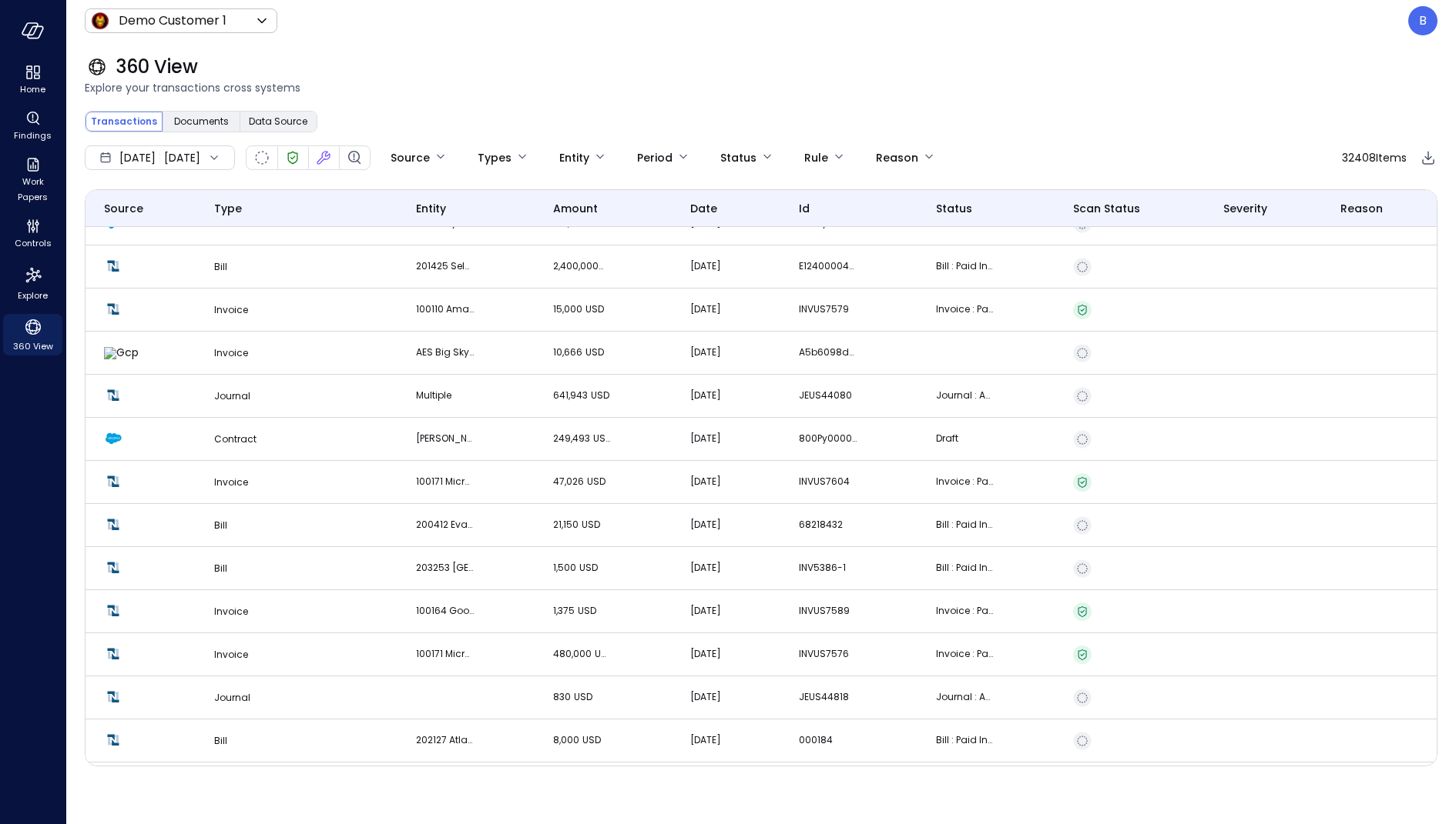
scroll to position [1225, 0]
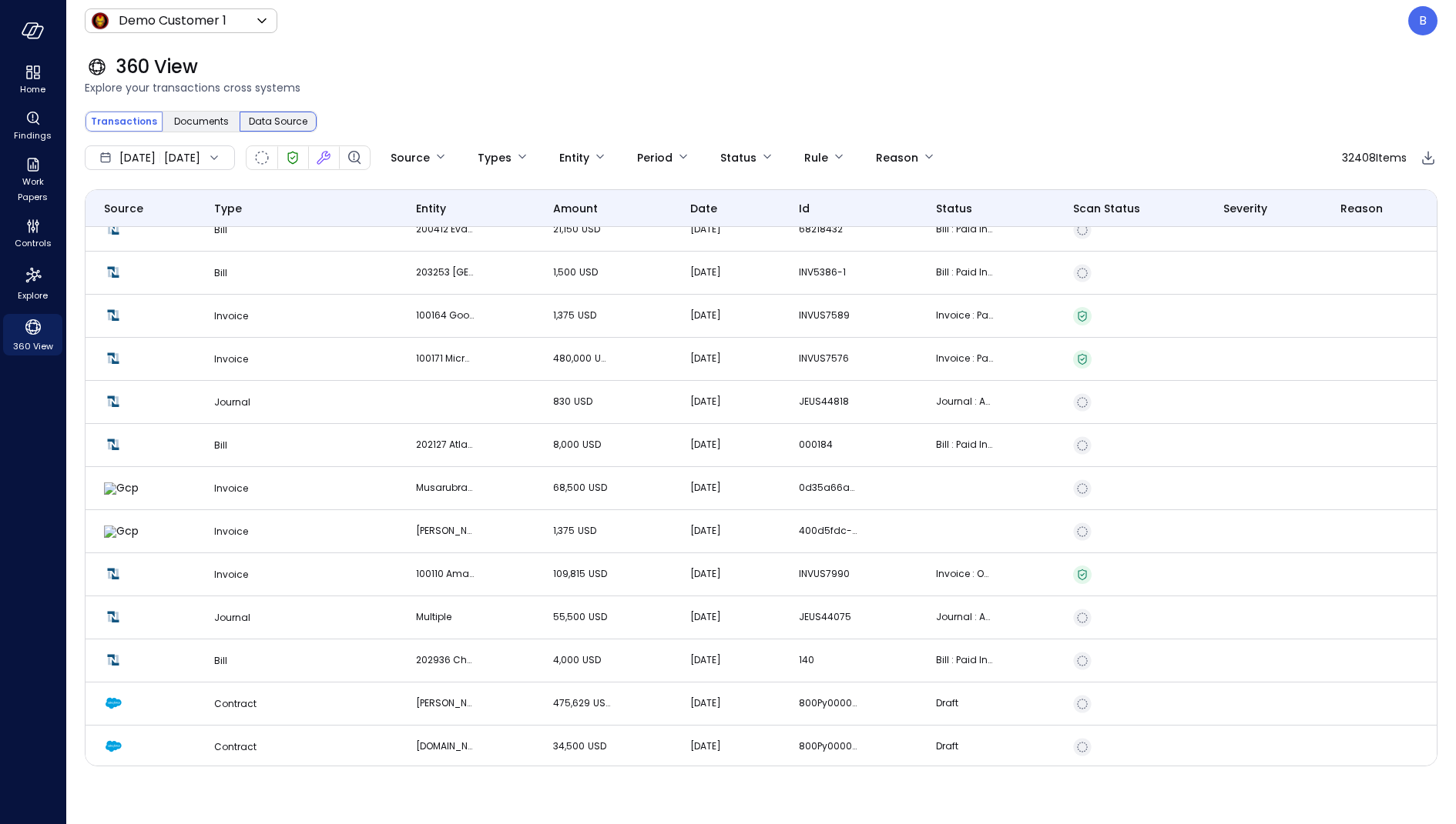
click at [271, 122] on span "Data Source" at bounding box center [278, 121] width 58 height 15
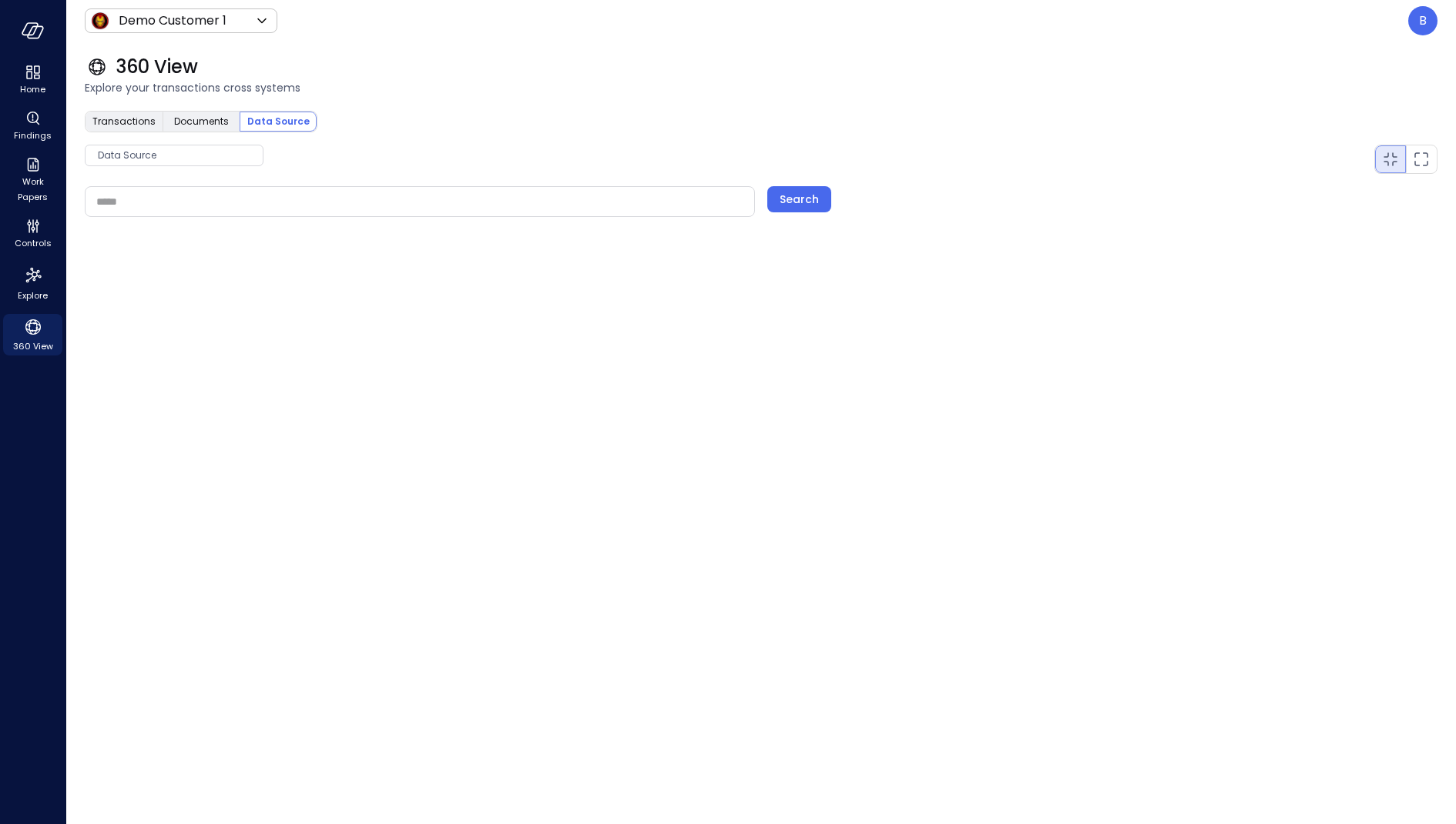
click at [178, 157] on span "Data Source" at bounding box center [174, 155] width 177 height 15
click at [459, 74] on div "360 View" at bounding box center [761, 67] width 1353 height 25
click at [164, 158] on span "Data Source" at bounding box center [174, 155] width 177 height 15
click at [140, 247] on div "Billing" at bounding box center [166, 248] width 161 height 27
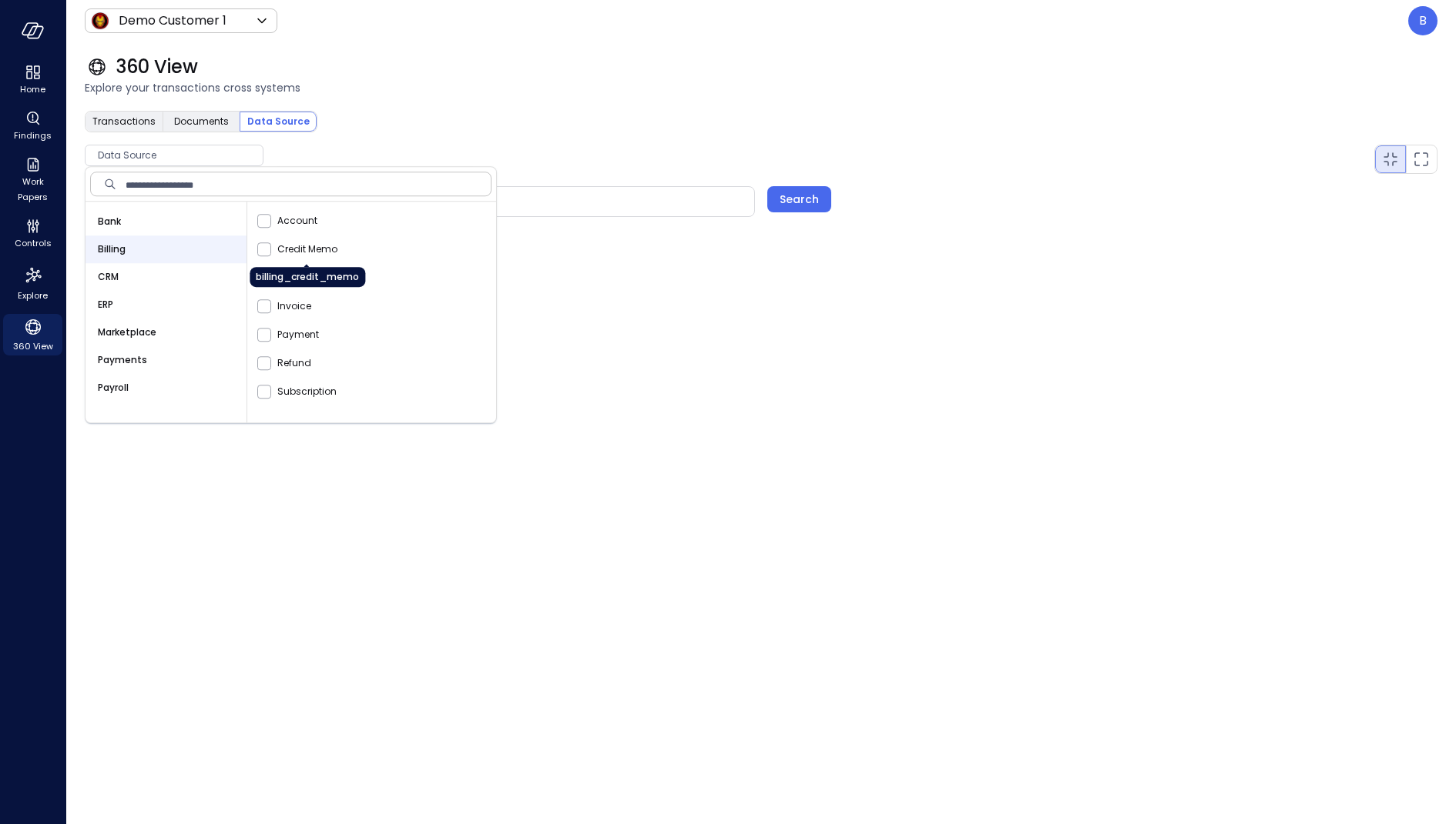
click at [291, 244] on span "Credit Memo" at bounding box center [307, 248] width 60 height 15
click at [402, 121] on div "Billing Credit Memo" at bounding box center [748, 147] width 1377 height 54
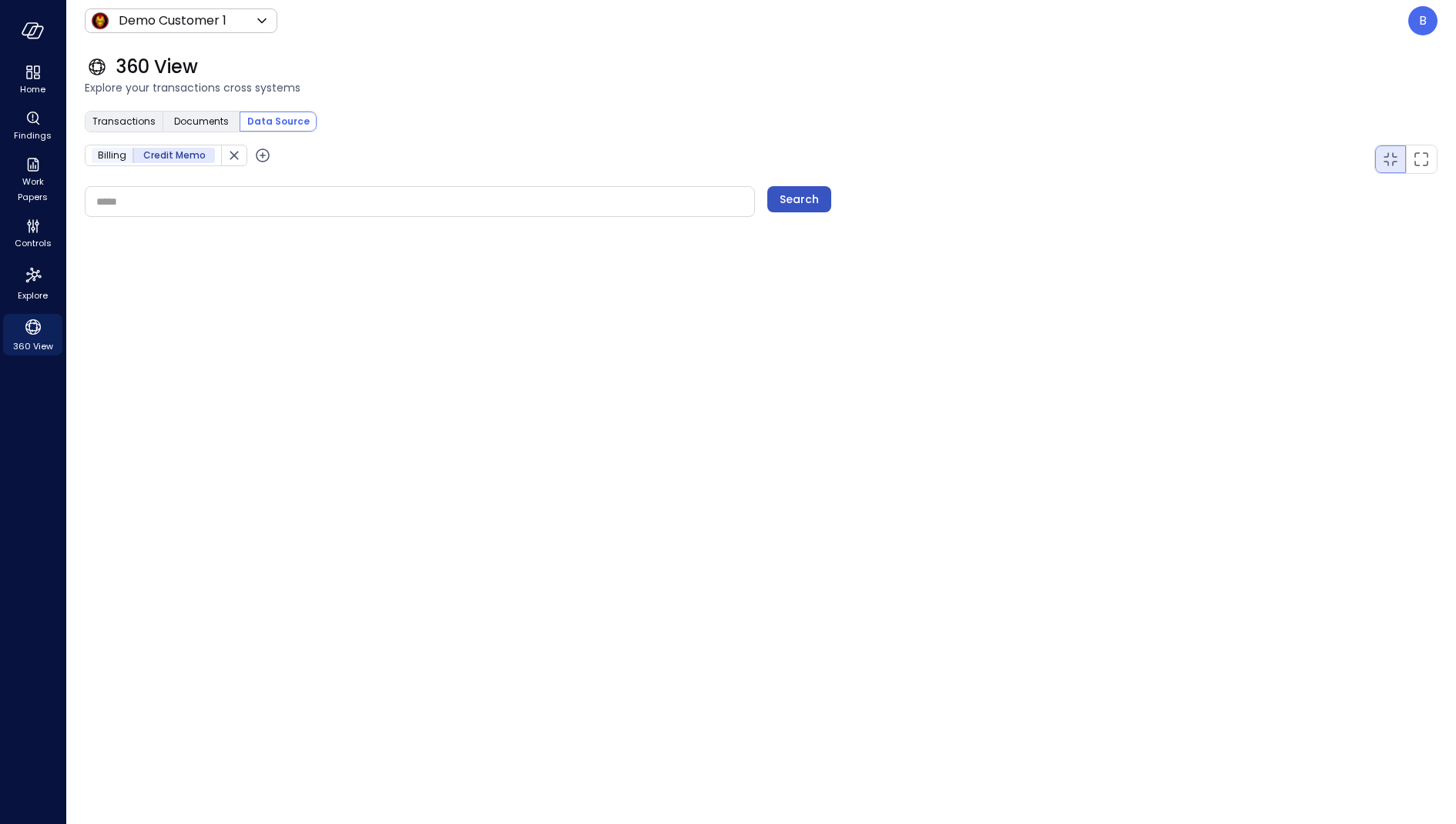
click at [797, 203] on div "Search" at bounding box center [799, 200] width 39 height 19
click at [116, 117] on span "Transactions" at bounding box center [123, 121] width 63 height 15
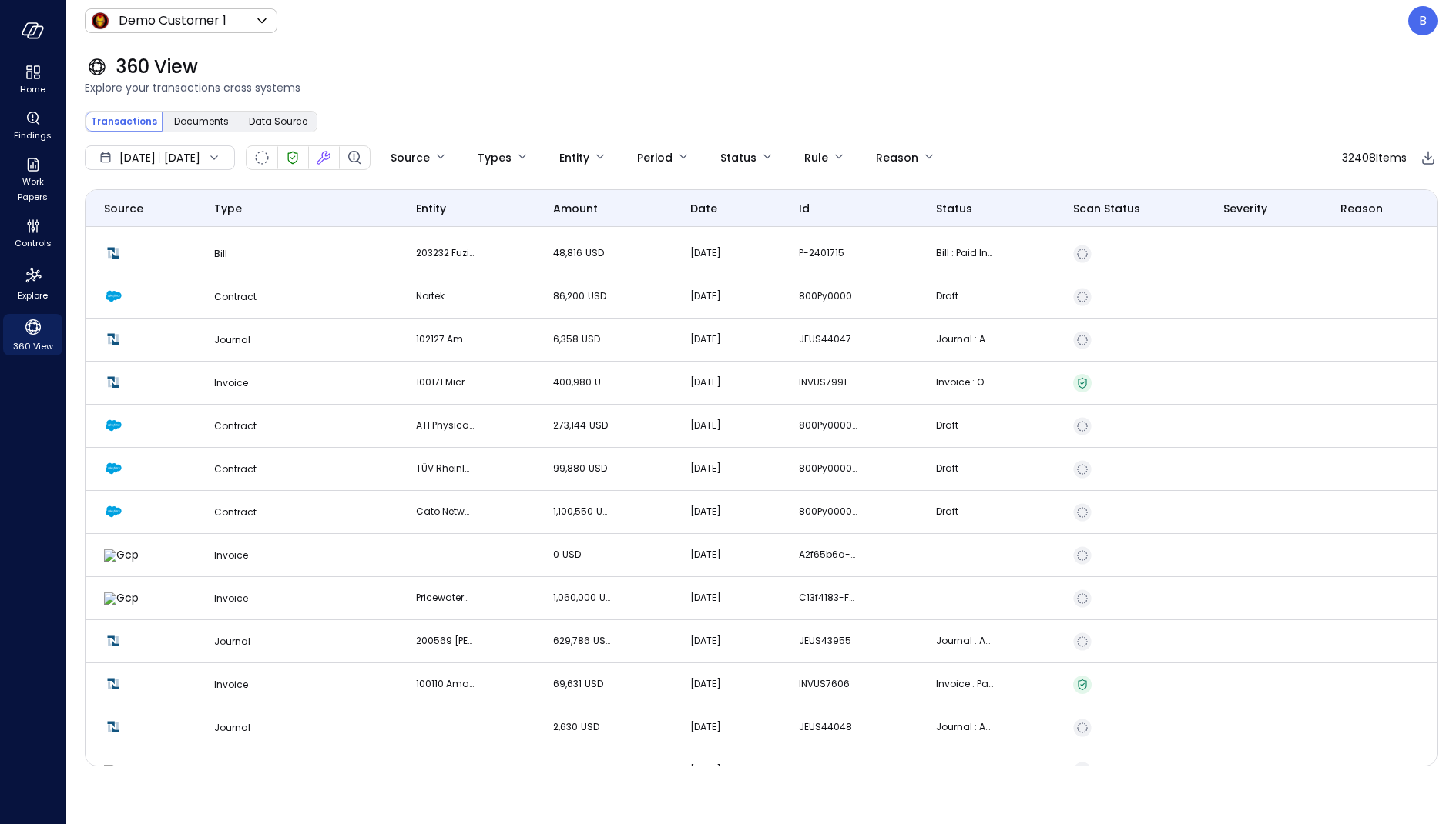
scroll to position [2025, 0]
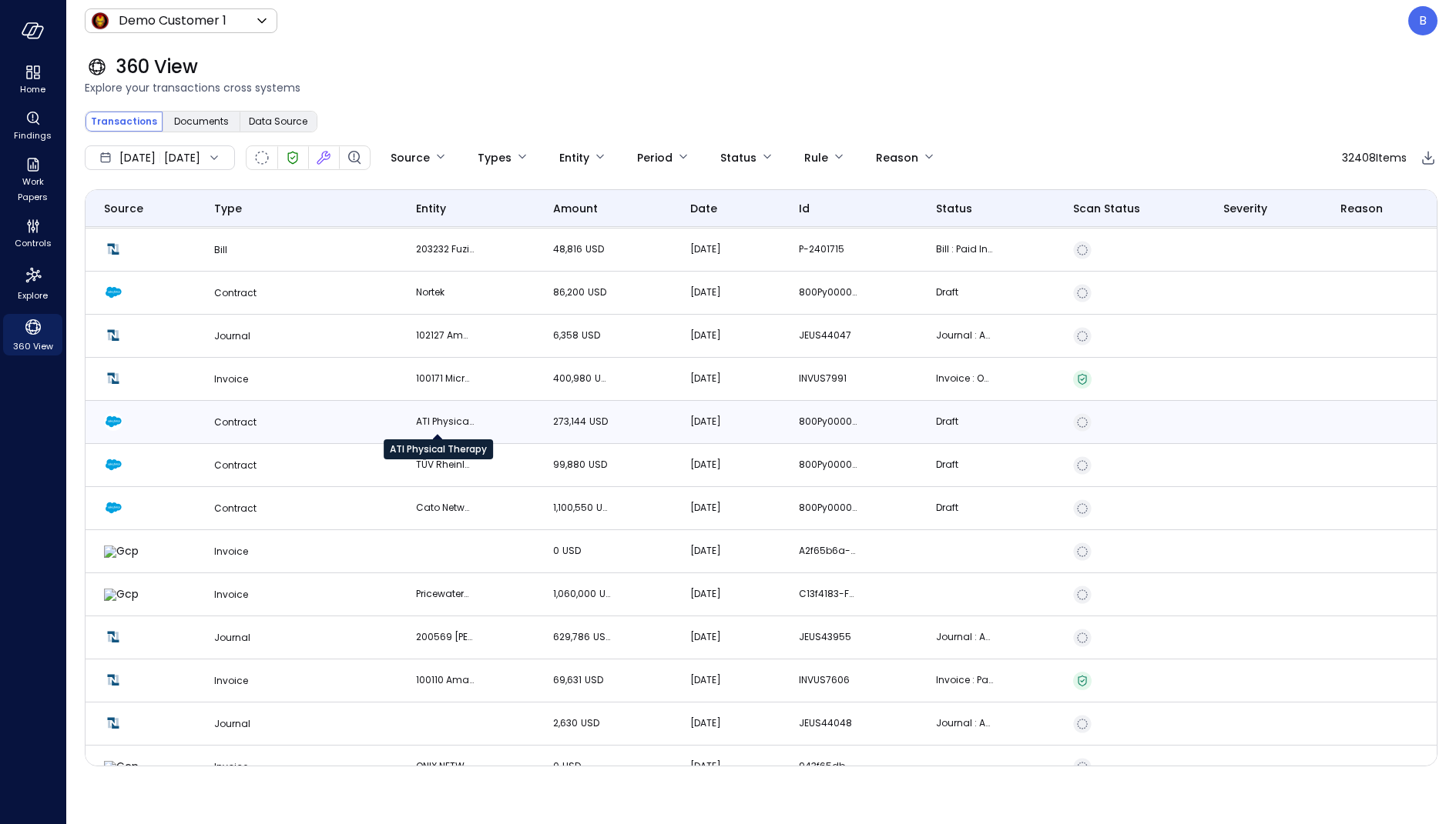
click at [453, 421] on p "ATI Physical Therapy" at bounding box center [444, 421] width 57 height 15
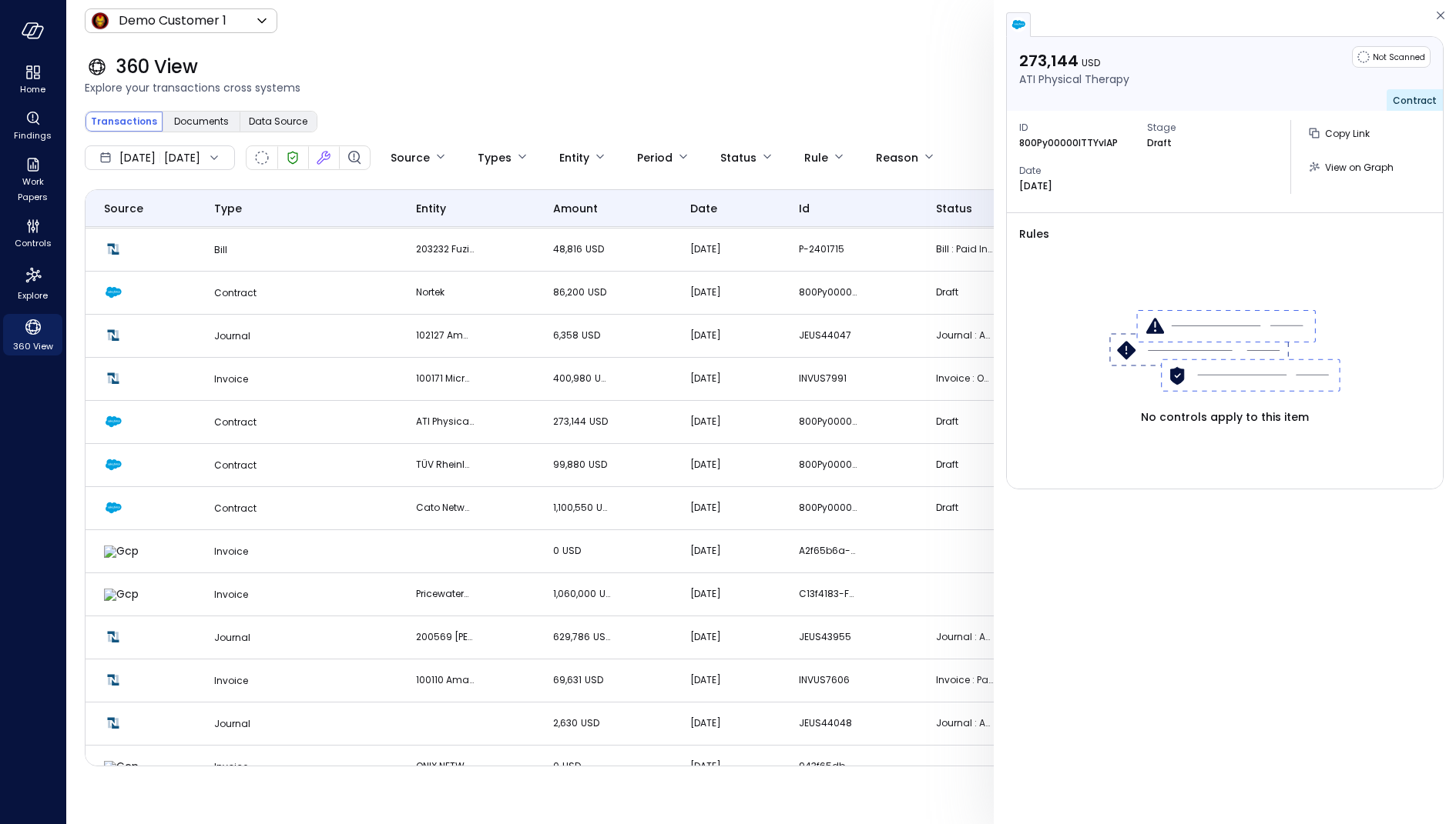
click at [497, 86] on span "Explore your transactions cross systems" at bounding box center [761, 88] width 1353 height 17
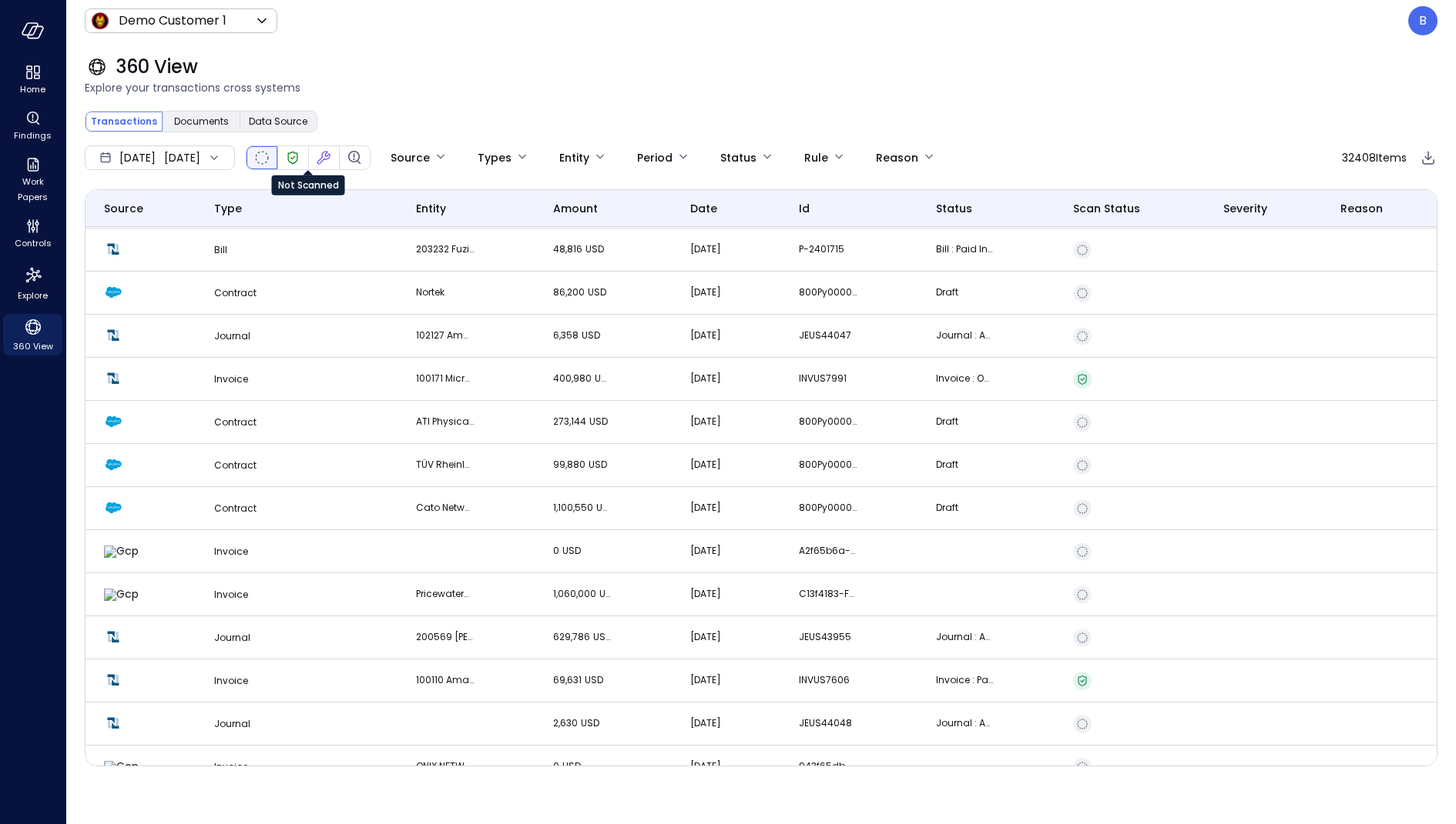
click at [269, 157] on icon "Not Scanned" at bounding box center [262, 158] width 14 height 14
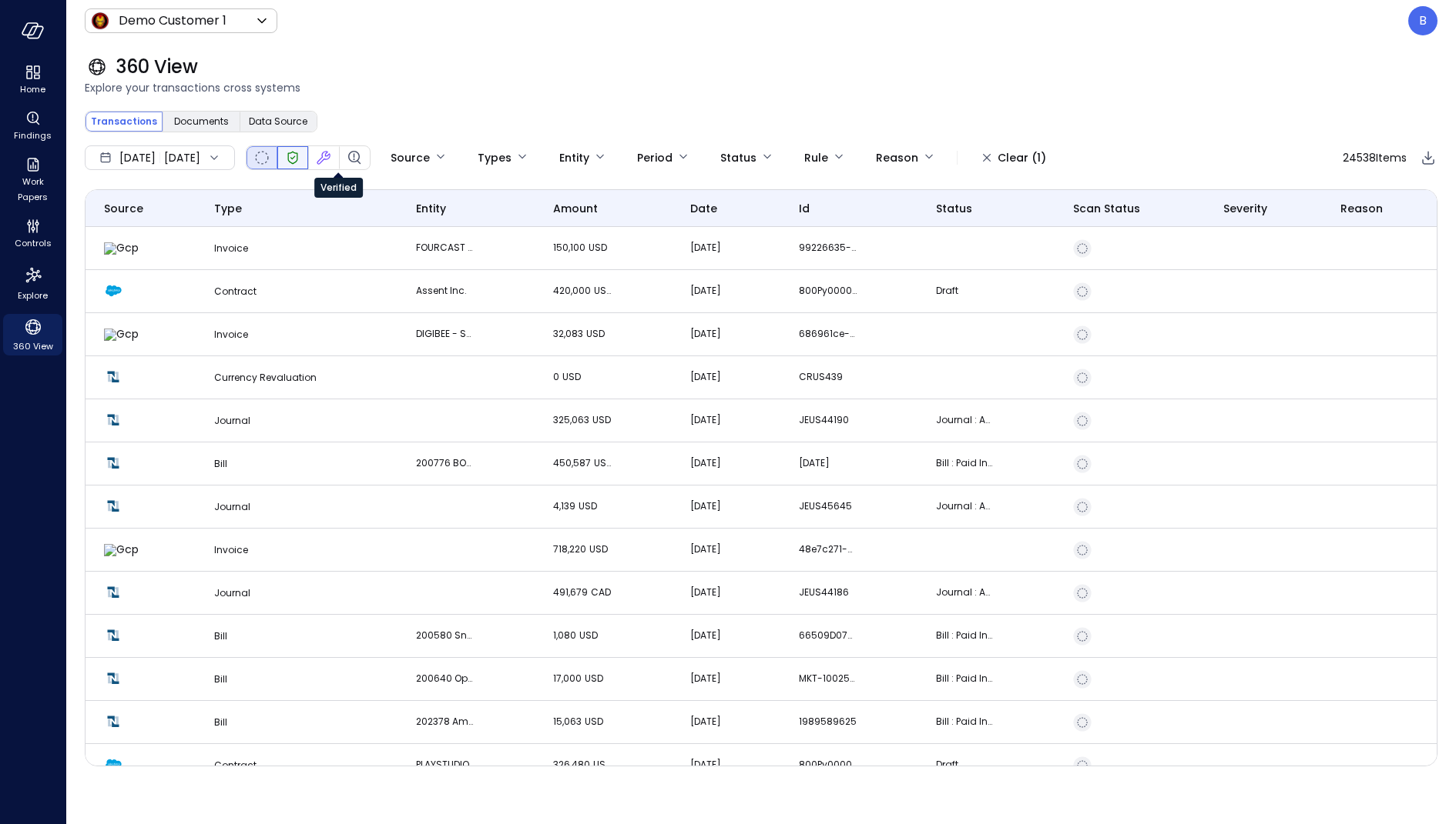
click at [302, 154] on icon "Verified" at bounding box center [292, 157] width 19 height 19
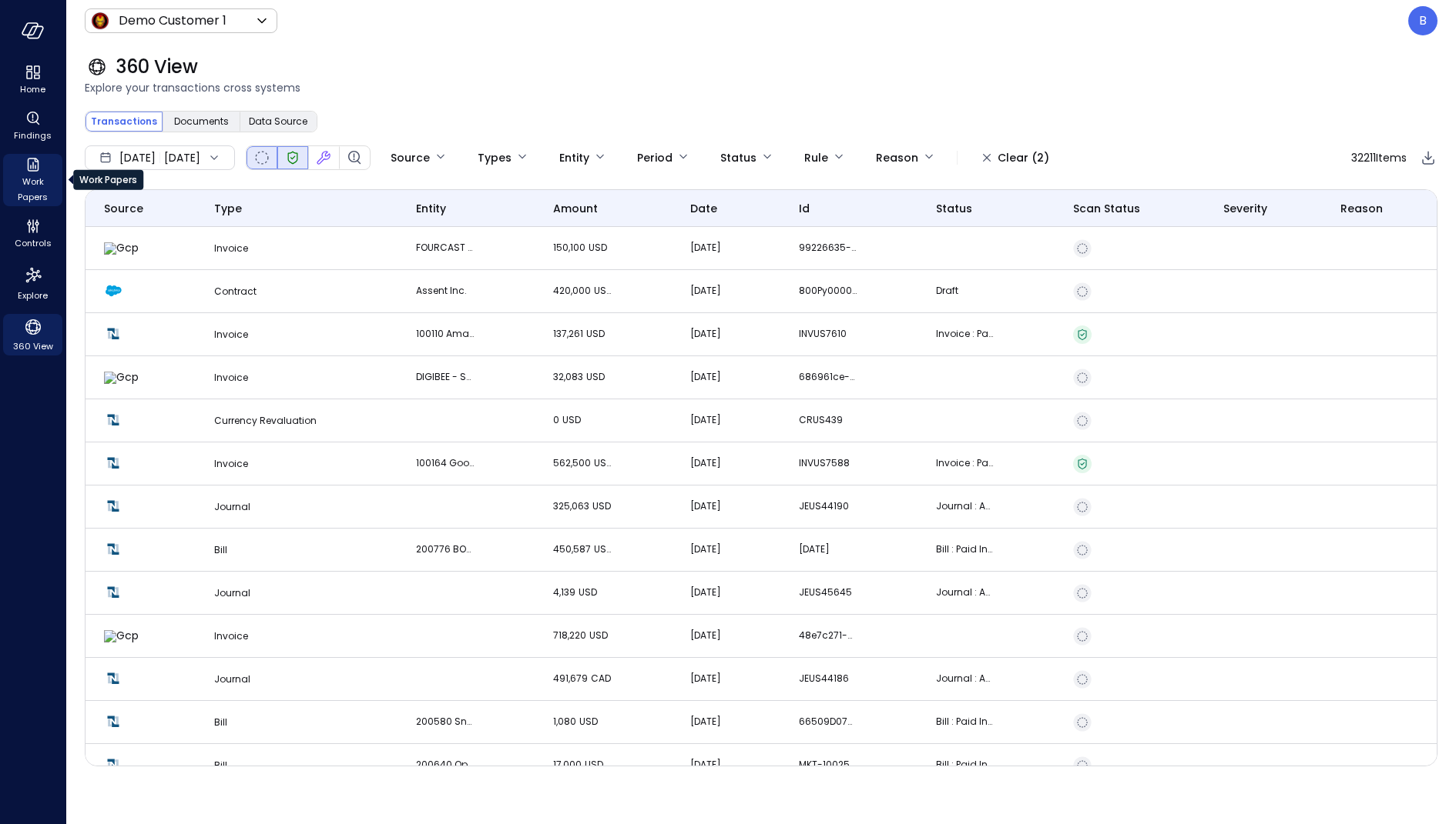
click at [27, 168] on icon "Work Papers" at bounding box center [33, 164] width 19 height 19
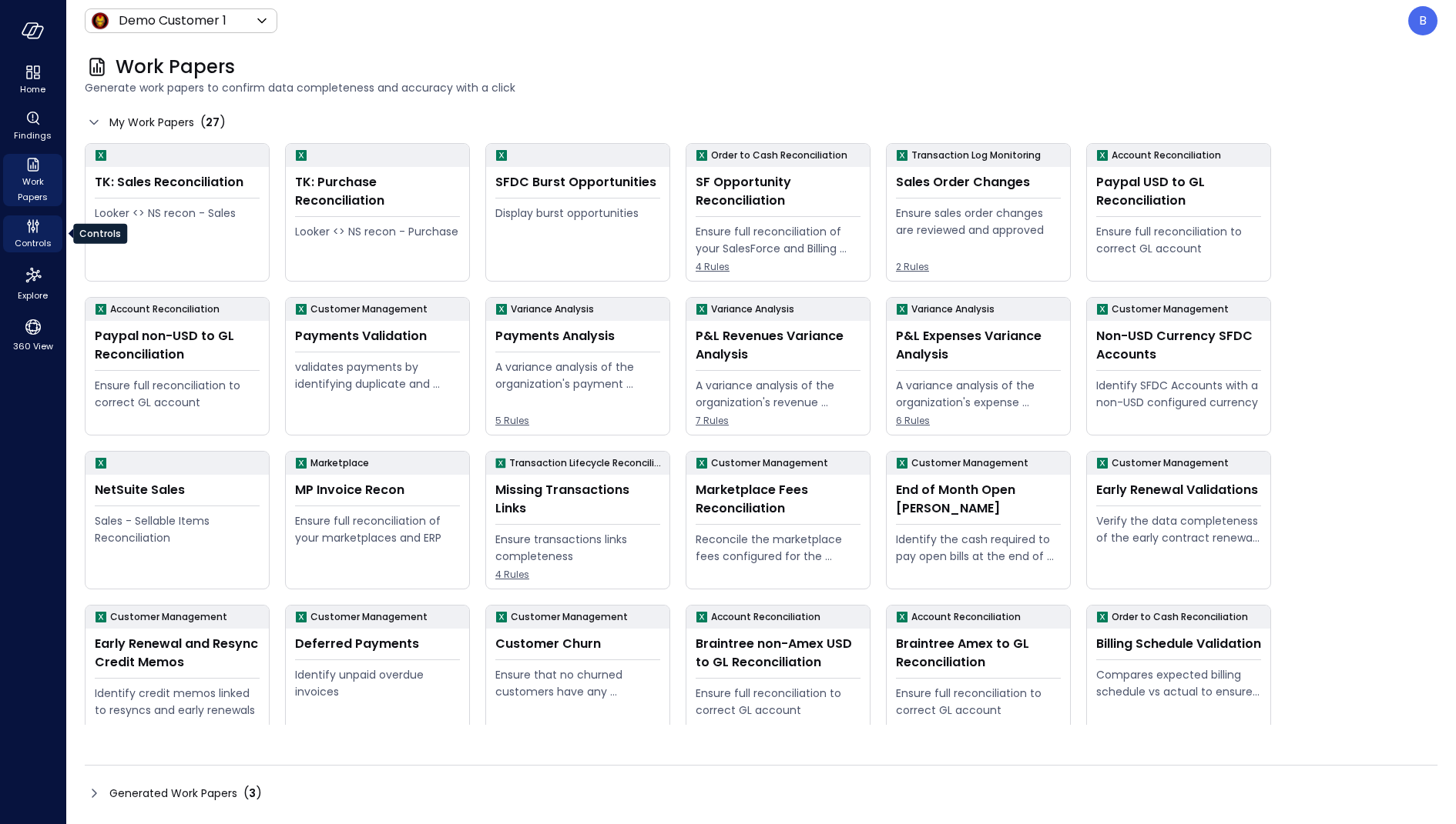
click at [27, 222] on icon "Controls" at bounding box center [33, 226] width 19 height 19
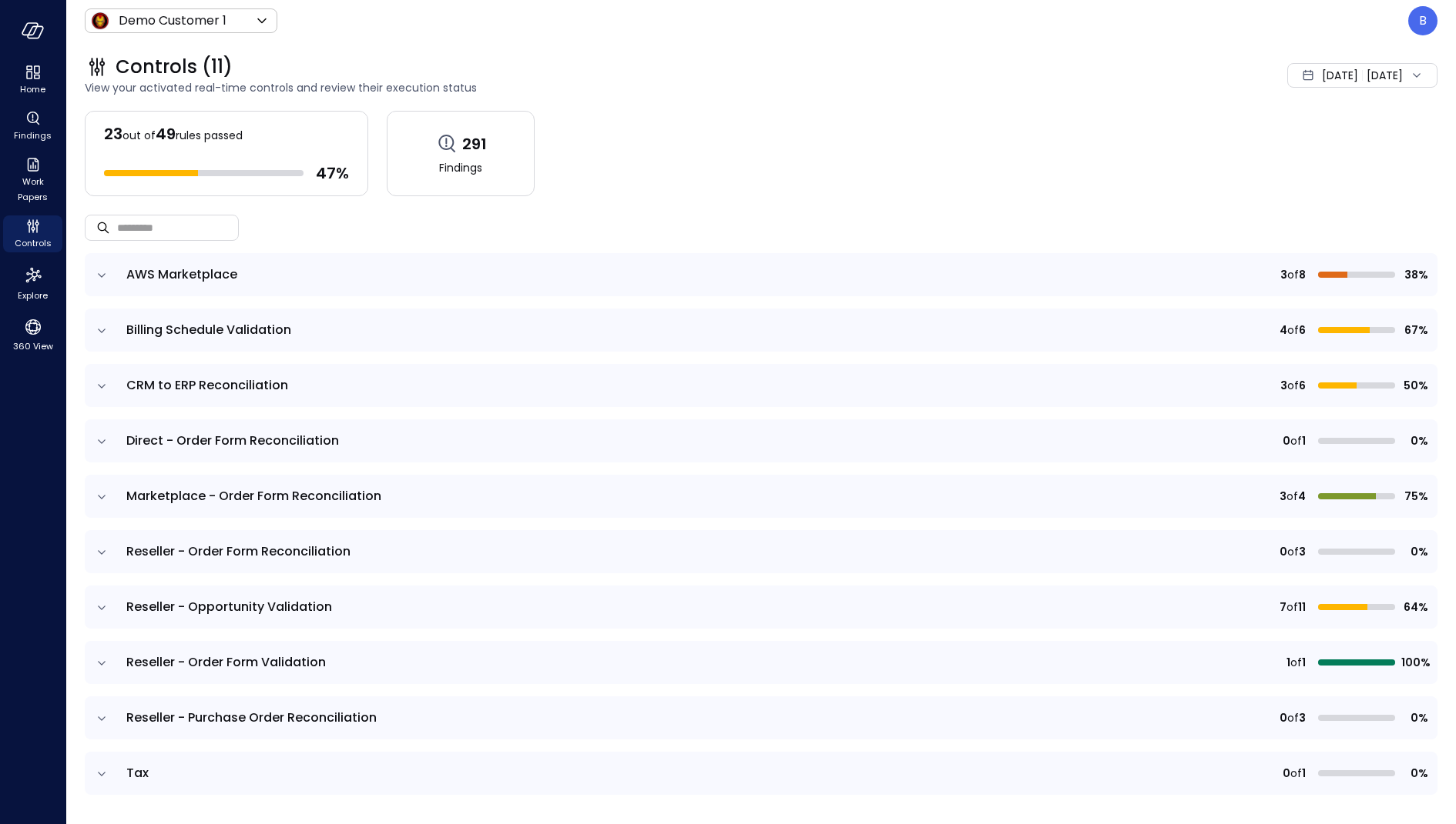
click at [101, 271] on icon "expand row" at bounding box center [101, 275] width 15 height 15
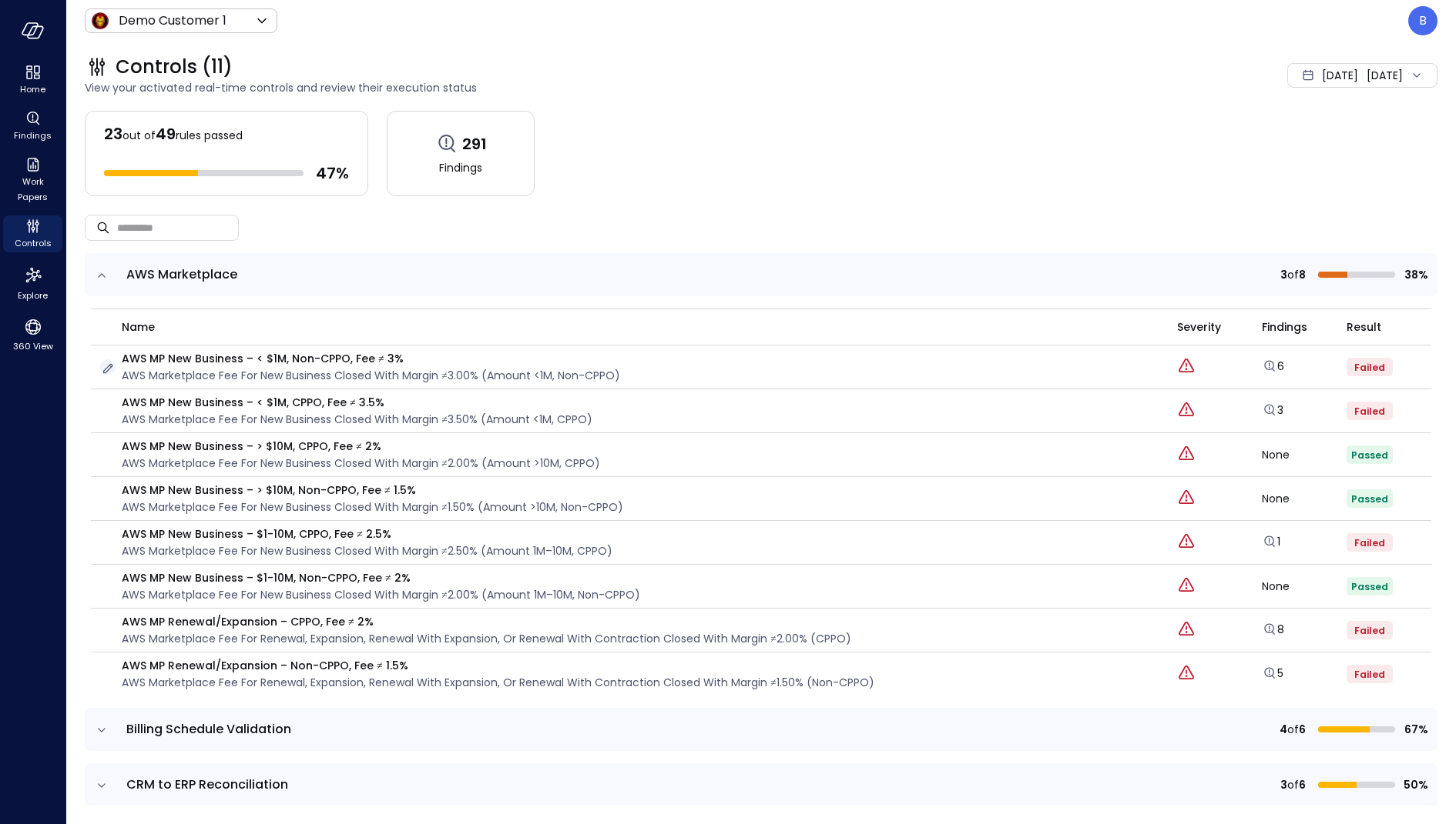
click at [107, 361] on icon "button" at bounding box center [107, 368] width 15 height 15
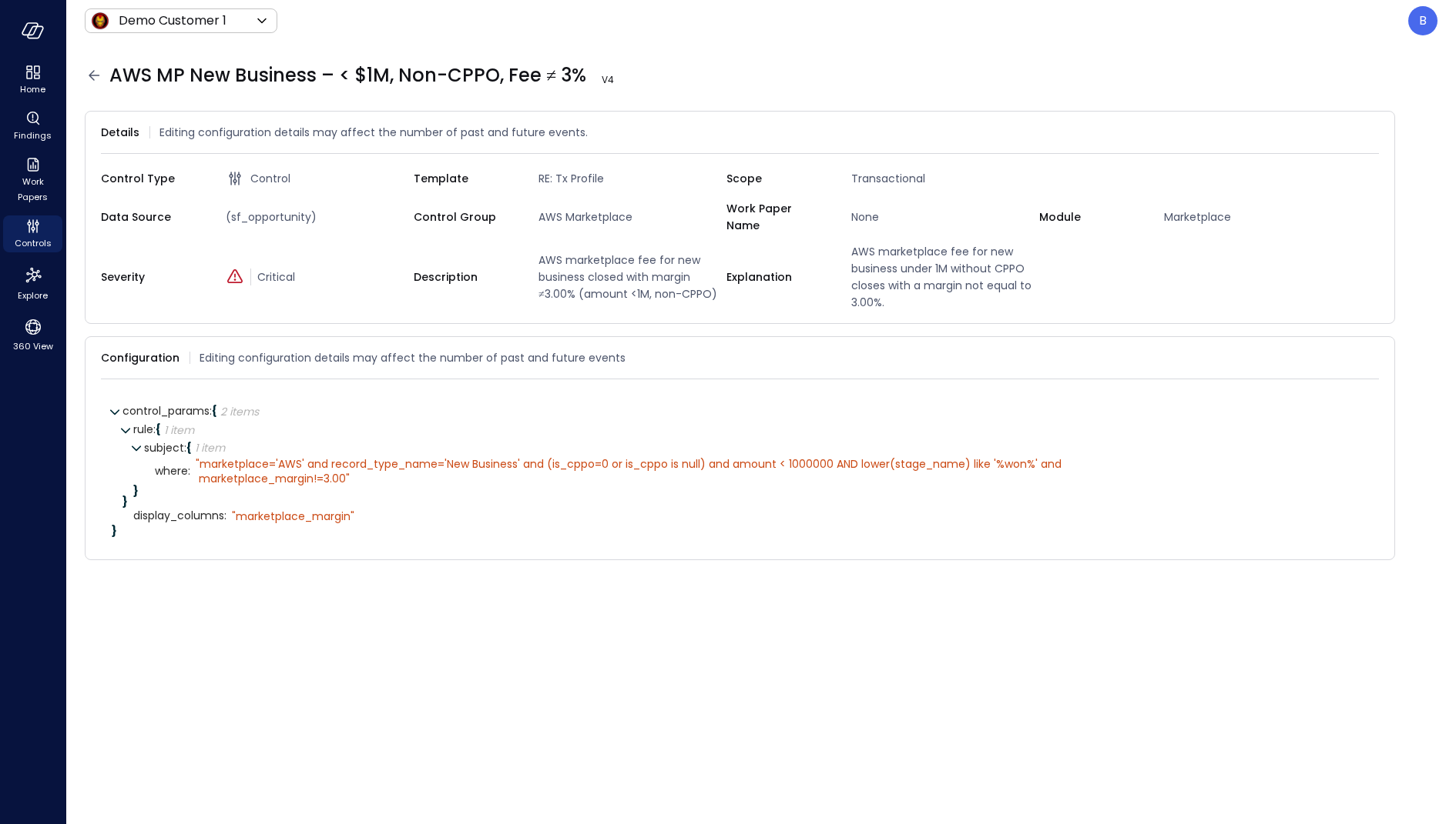
click at [86, 72] on icon at bounding box center [94, 75] width 19 height 19
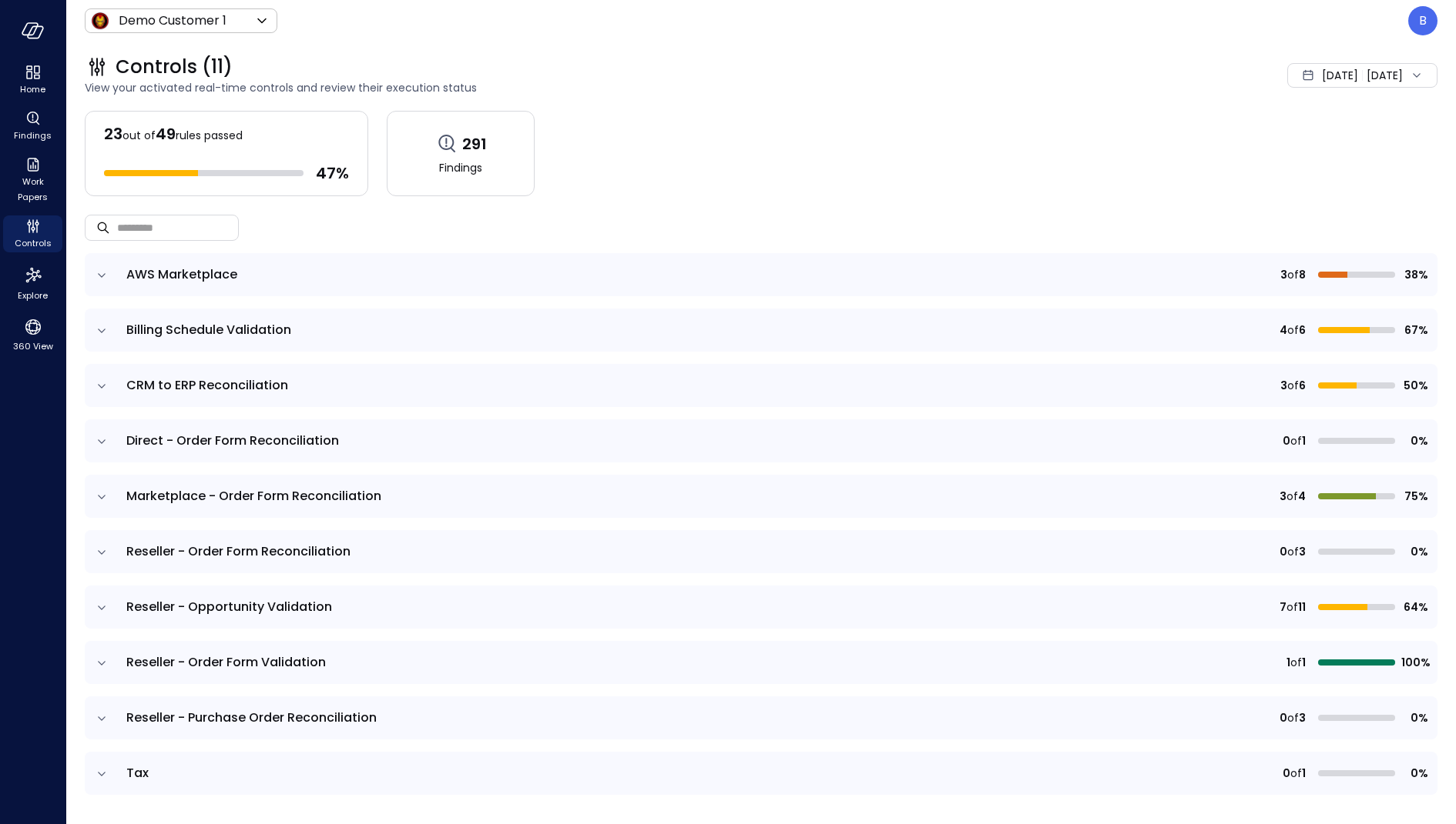
click at [104, 324] on icon "expand row" at bounding box center [101, 331] width 15 height 15
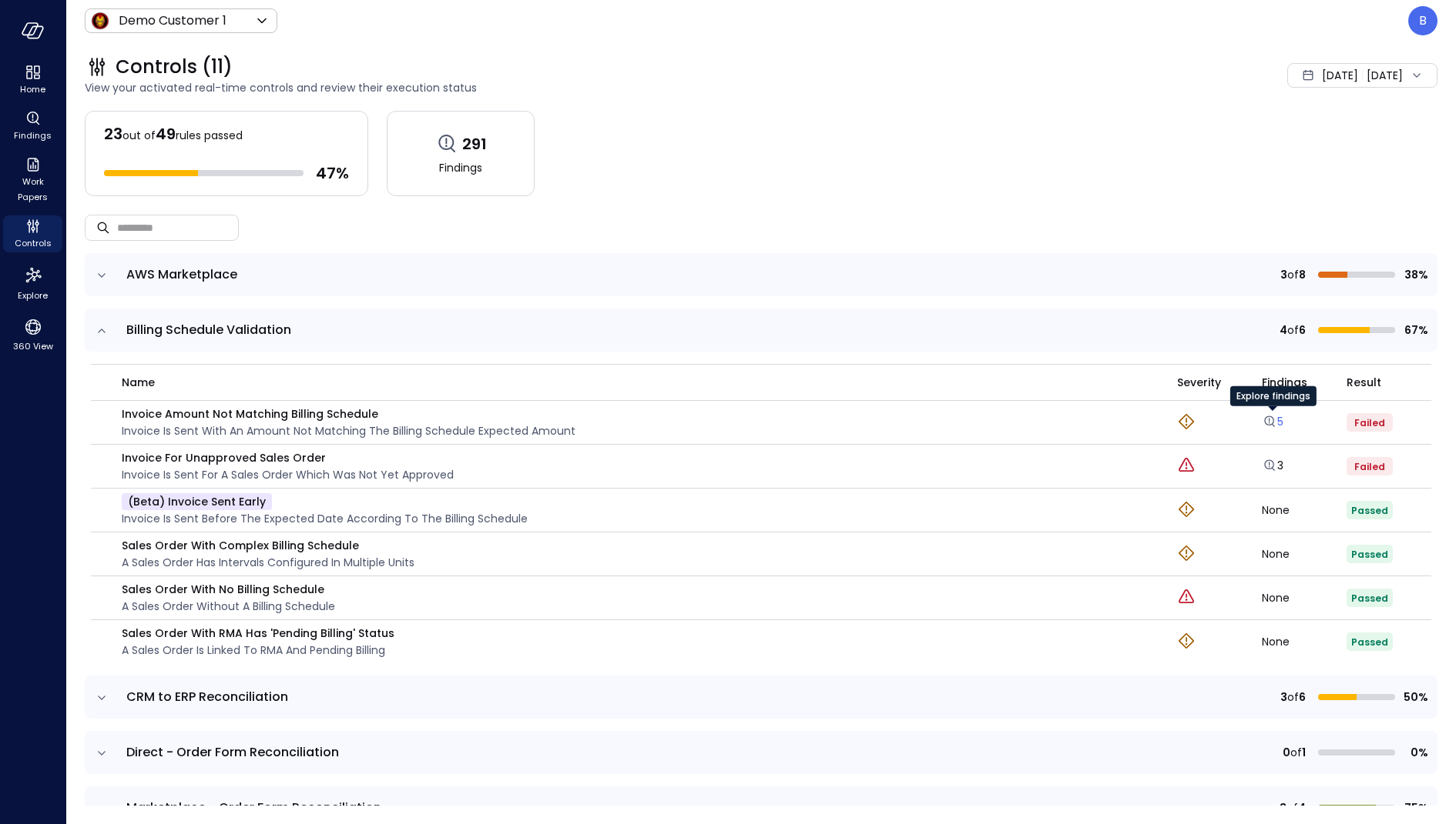
click at [1273, 423] on icon "Explore findings" at bounding box center [1268, 421] width 15 height 15
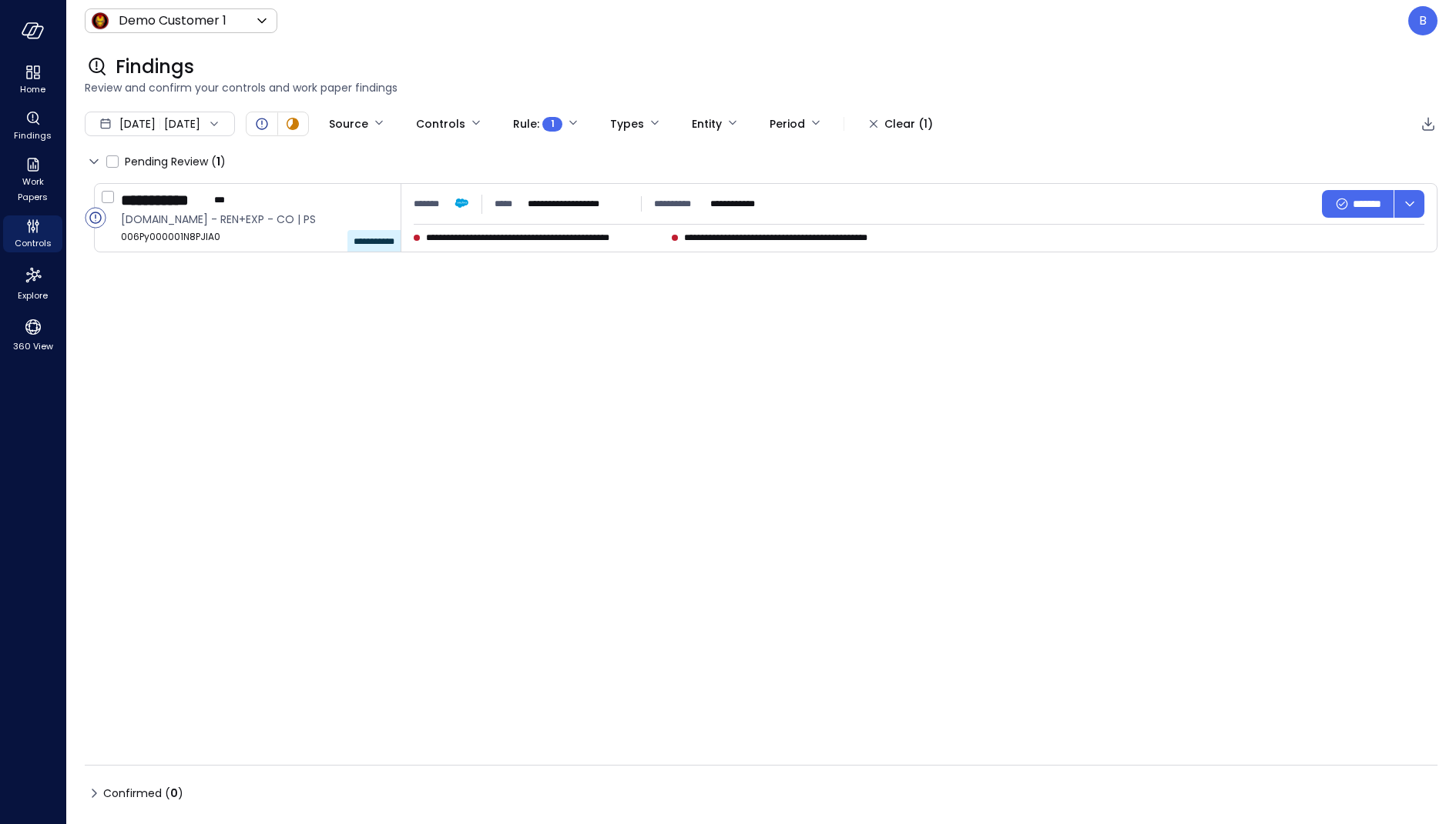
type input "****"
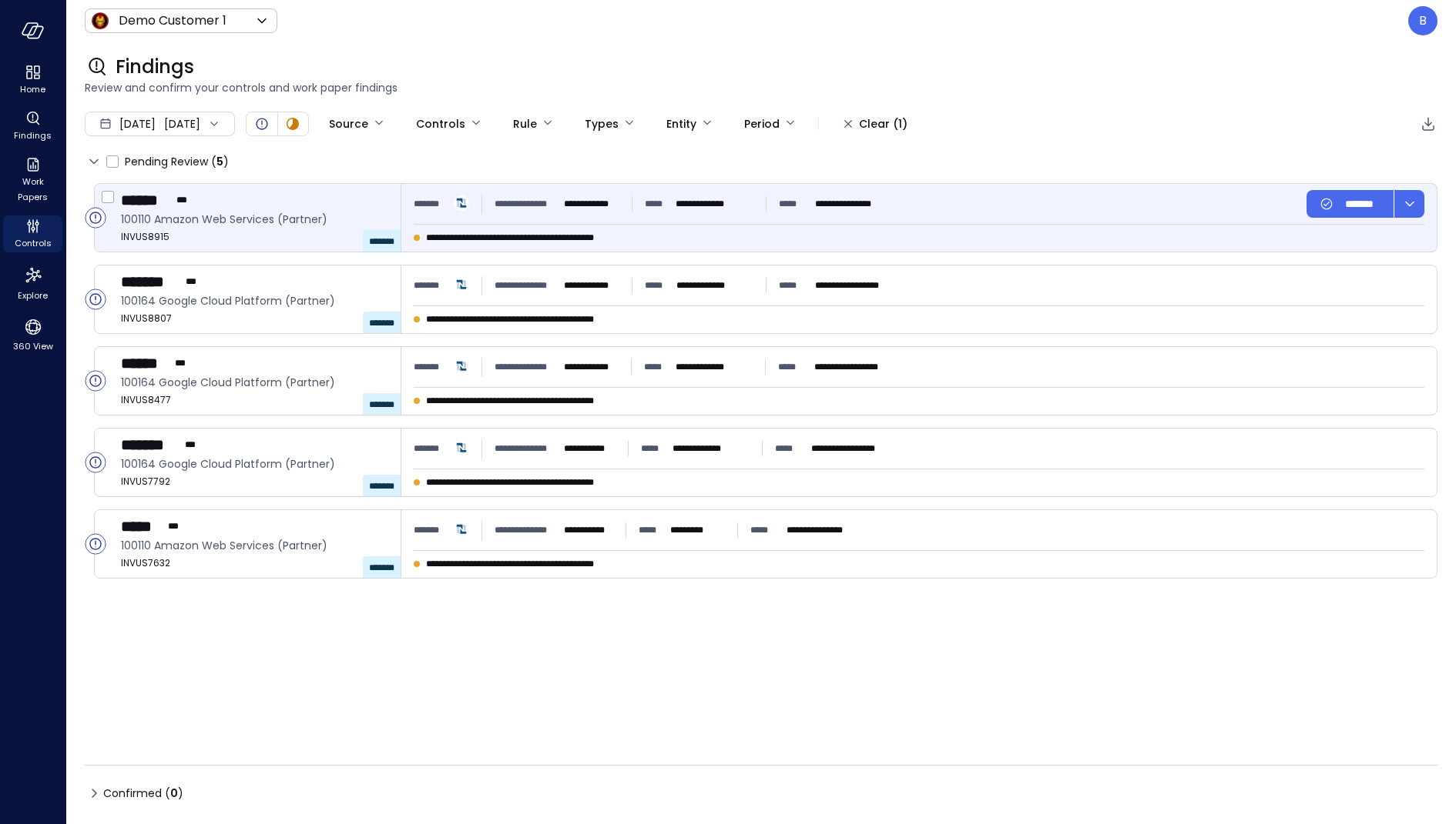
click at [572, 233] on span "**********" at bounding box center [532, 237] width 213 height 15
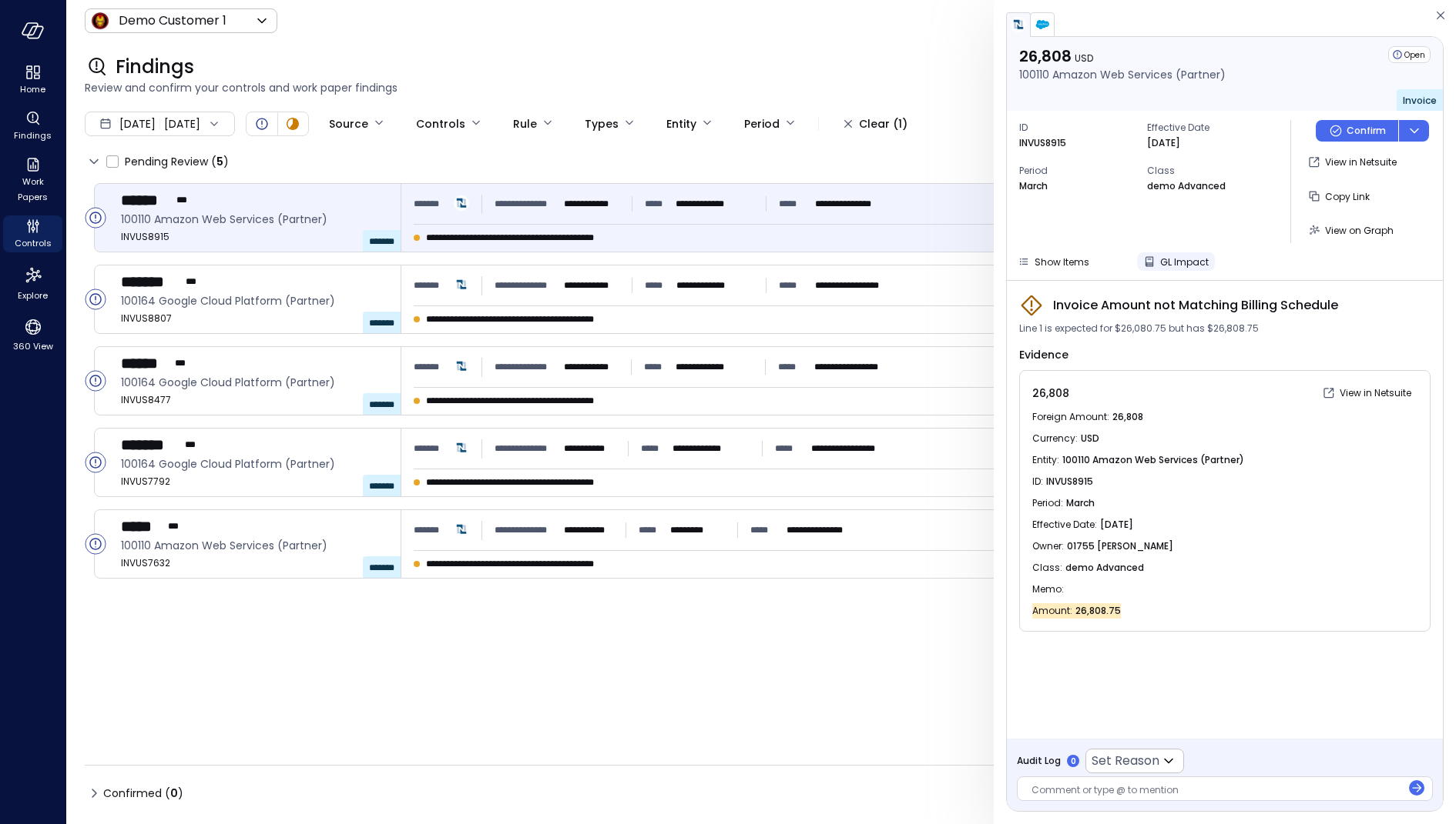
click at [1172, 254] on div "GL Impact" at bounding box center [1184, 262] width 49 height 16
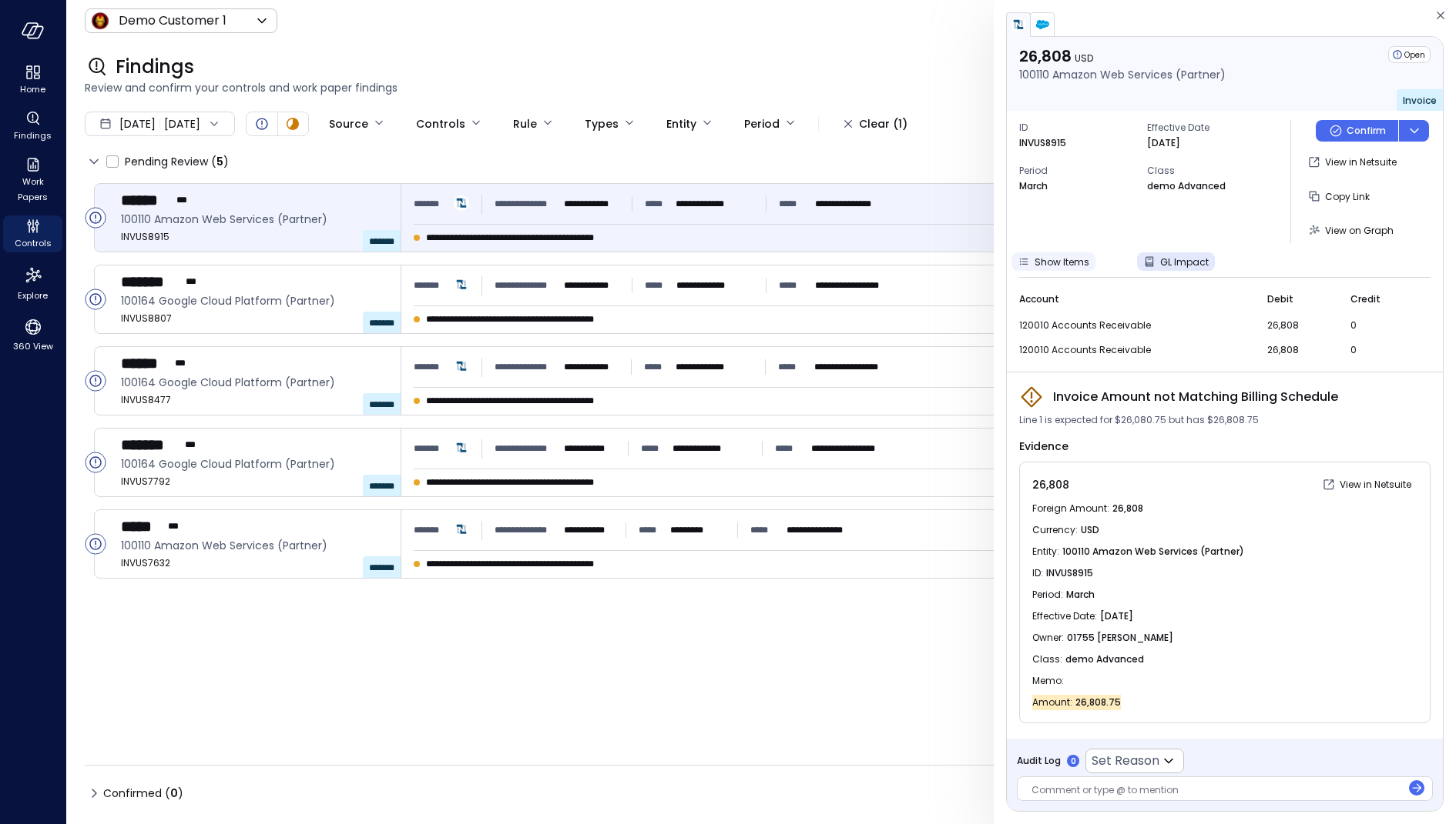
click at [1061, 262] on span "Show Items" at bounding box center [1061, 262] width 55 height 13
click at [1345, 234] on span "View on Graph" at bounding box center [1358, 230] width 68 height 13
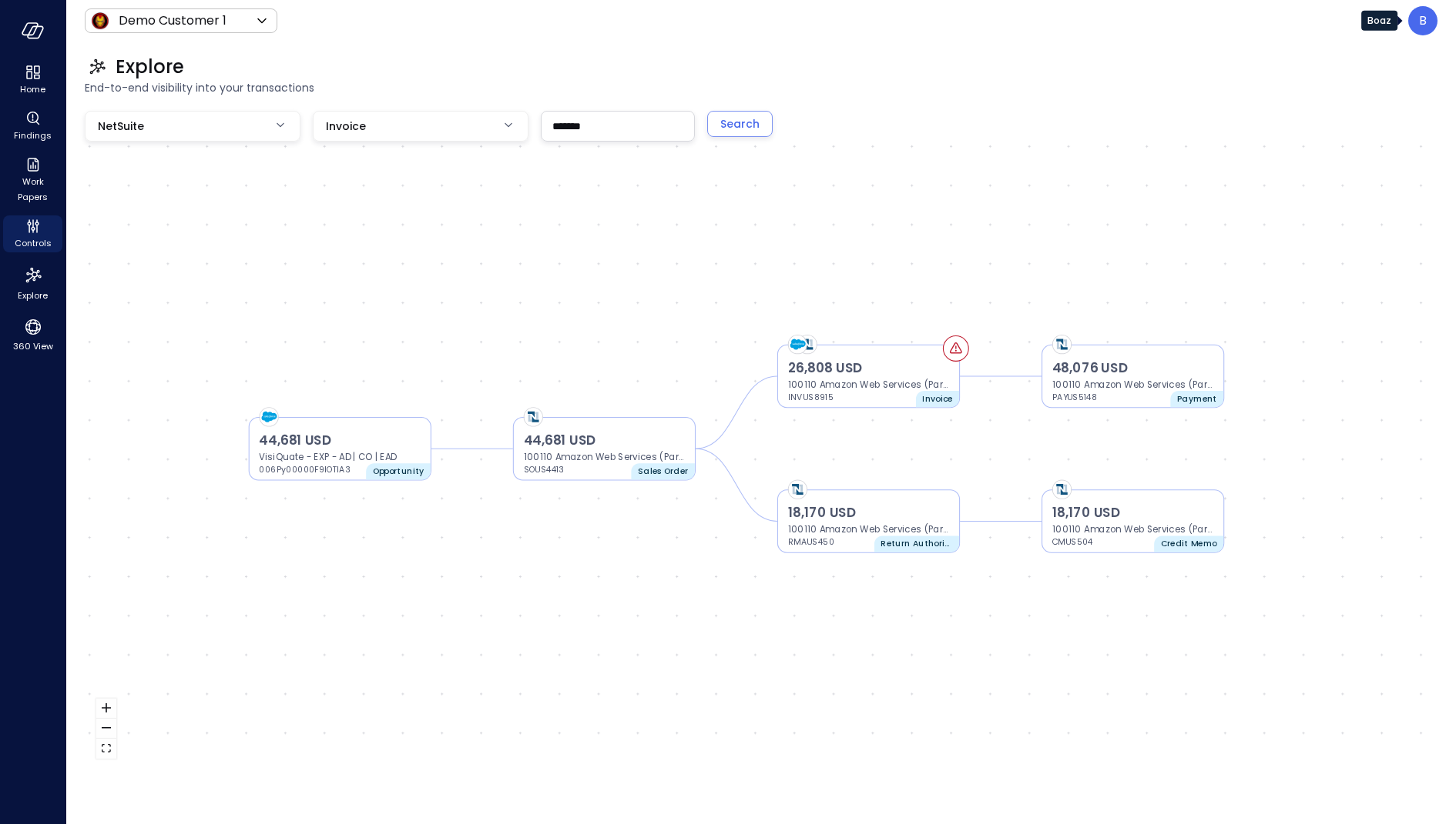
click at [1426, 23] on div "B" at bounding box center [1422, 20] width 29 height 29
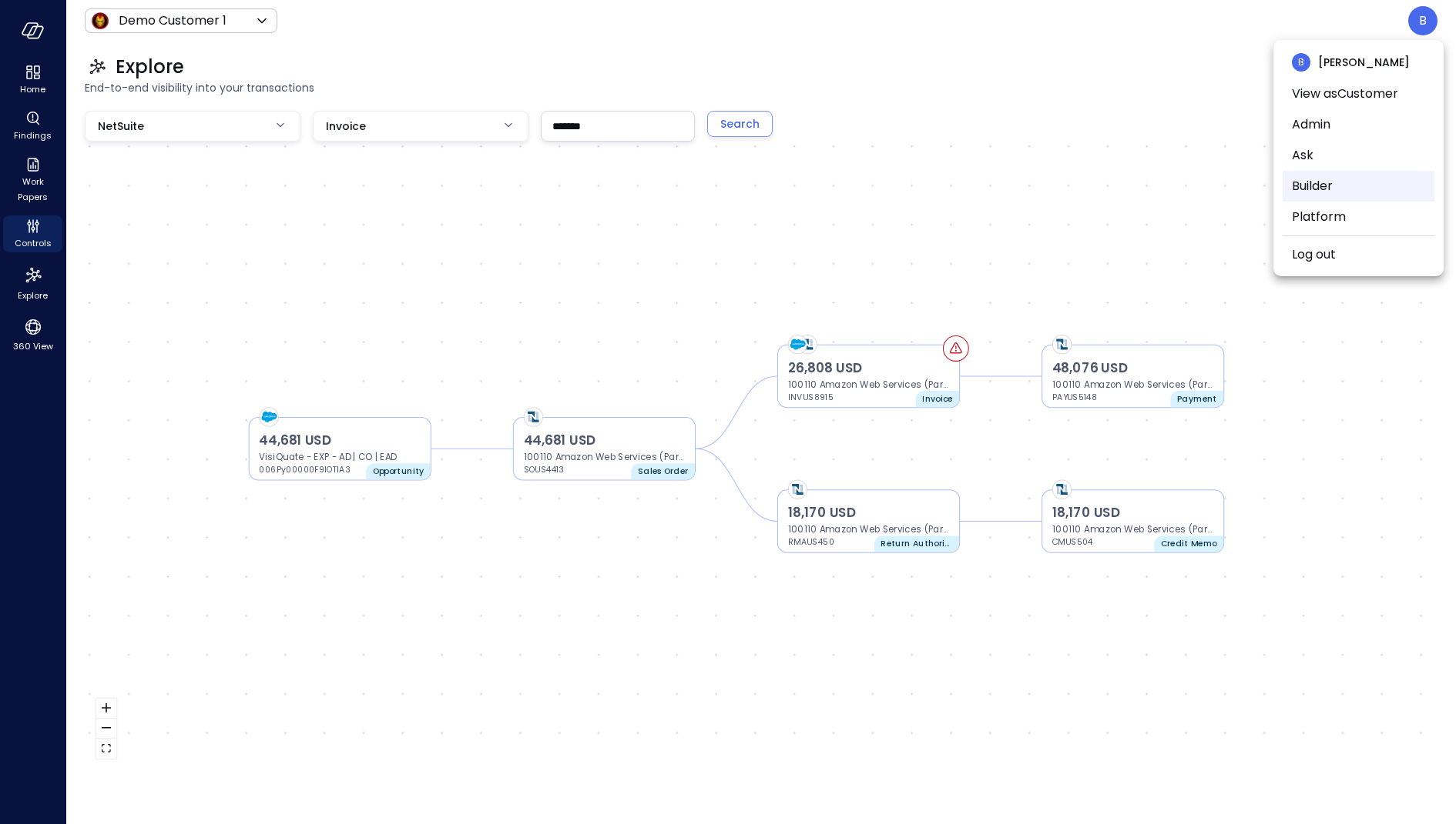
click at [1334, 194] on li "Builder" at bounding box center [1359, 186] width 152 height 31
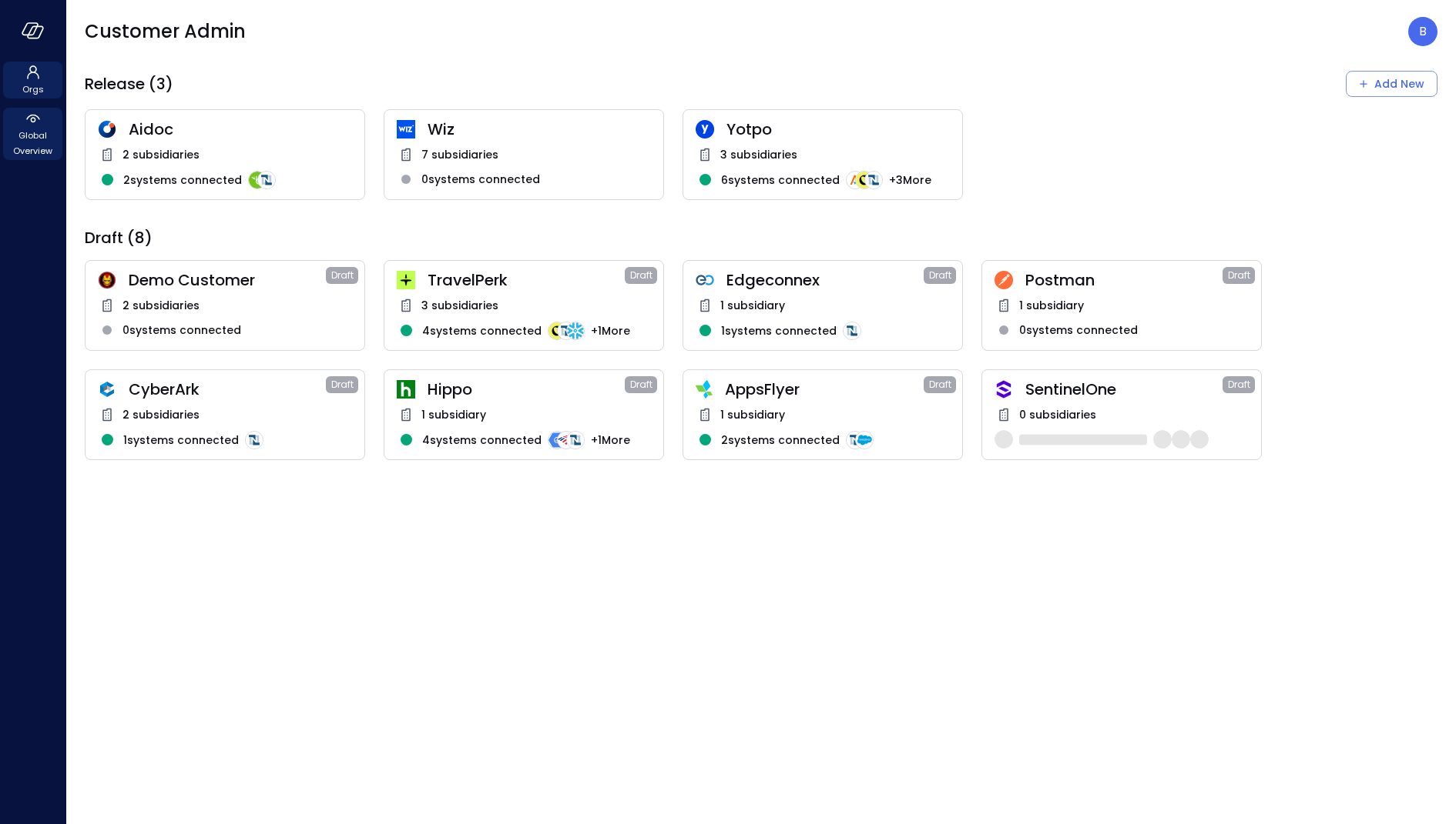
click at [21, 130] on span "Global Overview" at bounding box center [32, 143] width 47 height 31
